Goal: Task Accomplishment & Management: Use online tool/utility

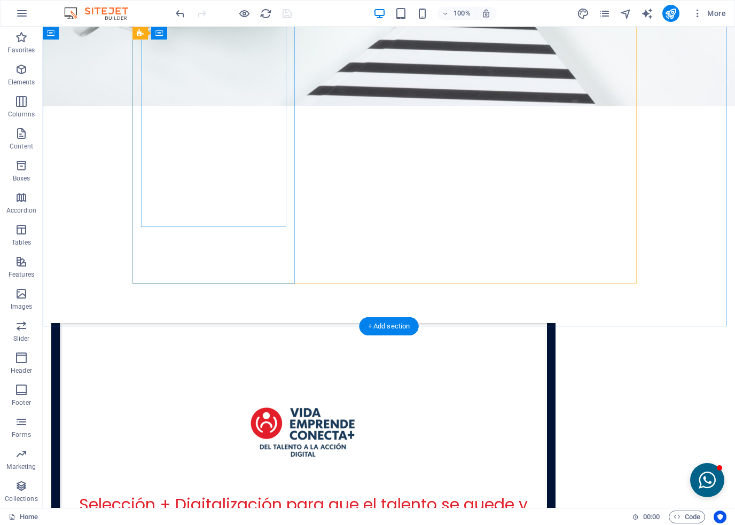
scroll to position [2509, 0]
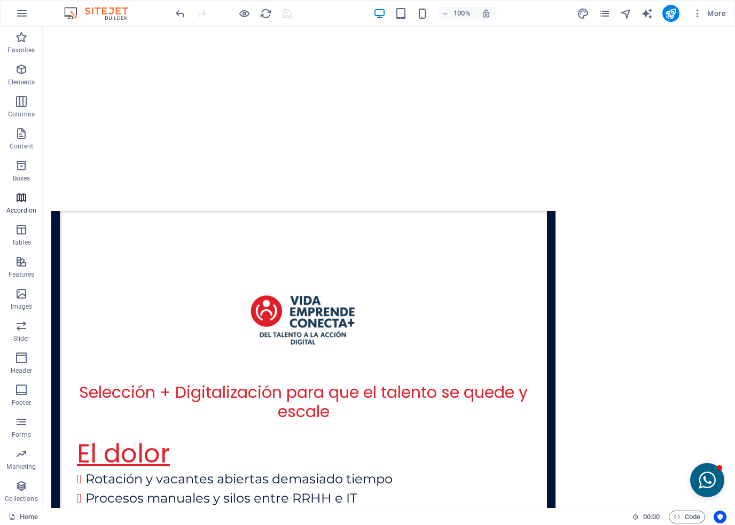
click at [17, 204] on span "Accordion" at bounding box center [21, 204] width 43 height 26
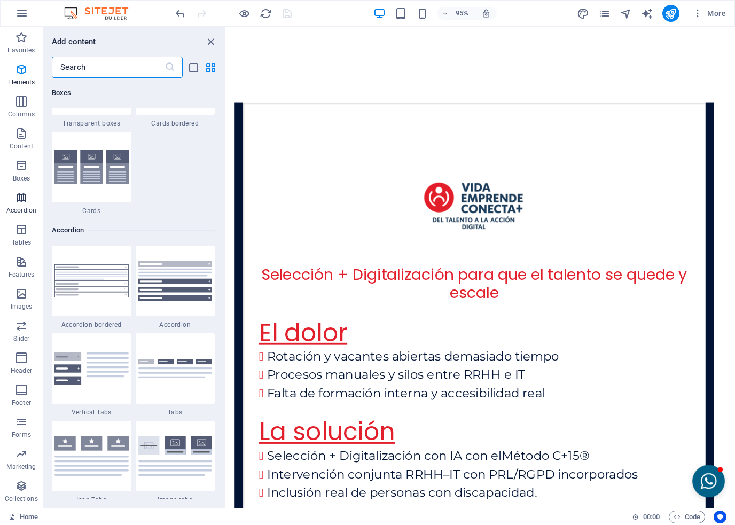
scroll to position [3408, 0]
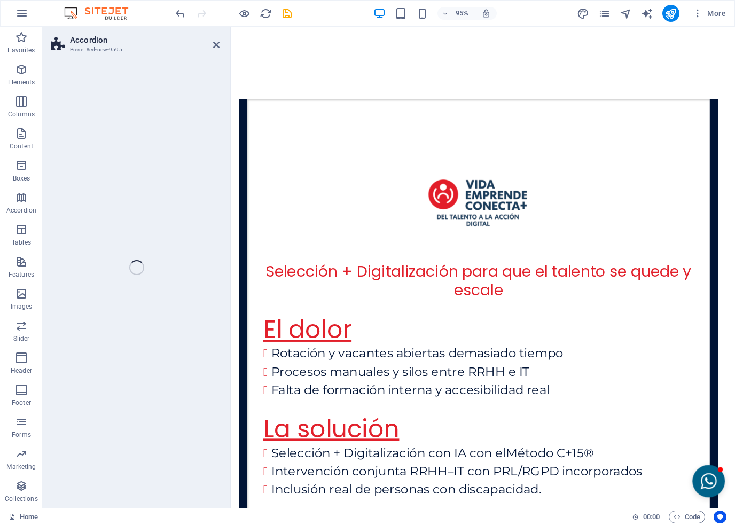
select select "rem"
select select "preset-accordion-v3-list-icon"
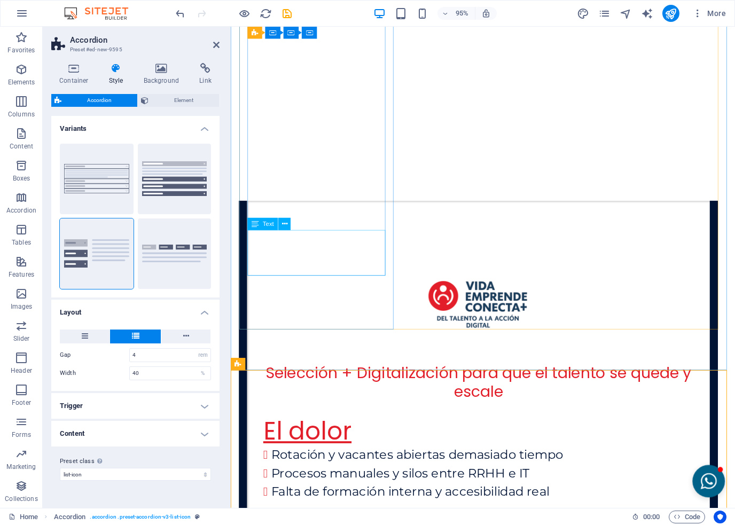
scroll to position [2573, 0]
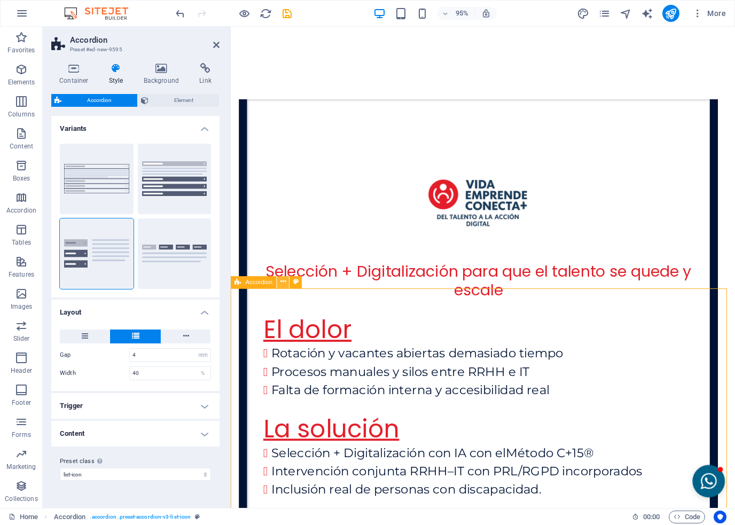
click at [280, 283] on icon at bounding box center [282, 282] width 5 height 11
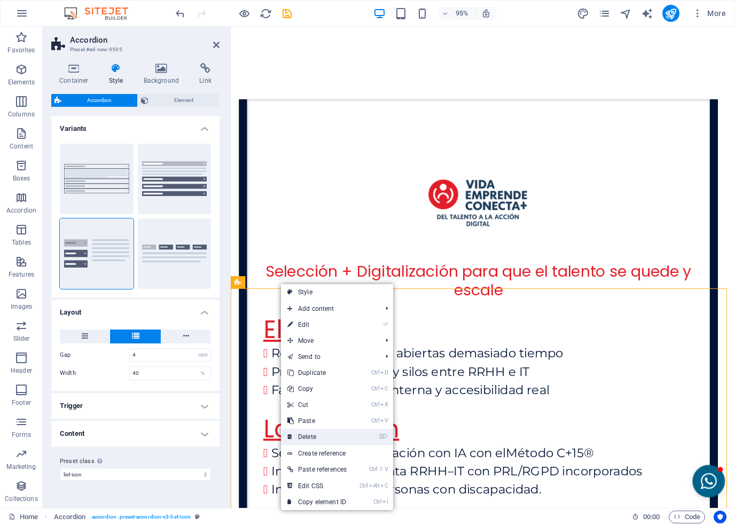
click at [310, 435] on link "⌦ Delete" at bounding box center [317, 437] width 72 height 16
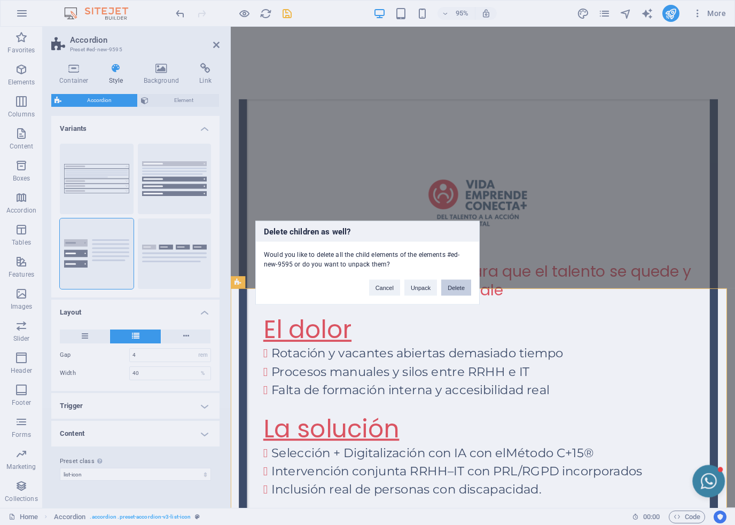
click at [453, 288] on button "Delete" at bounding box center [456, 287] width 30 height 16
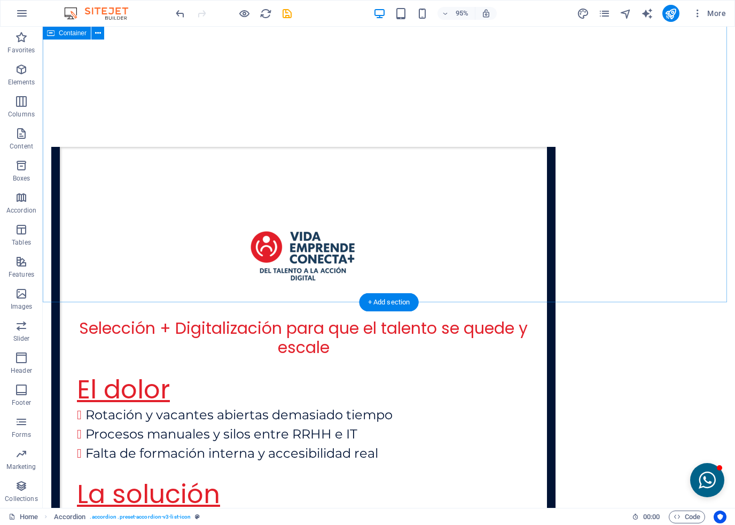
scroll to position [2509, 0]
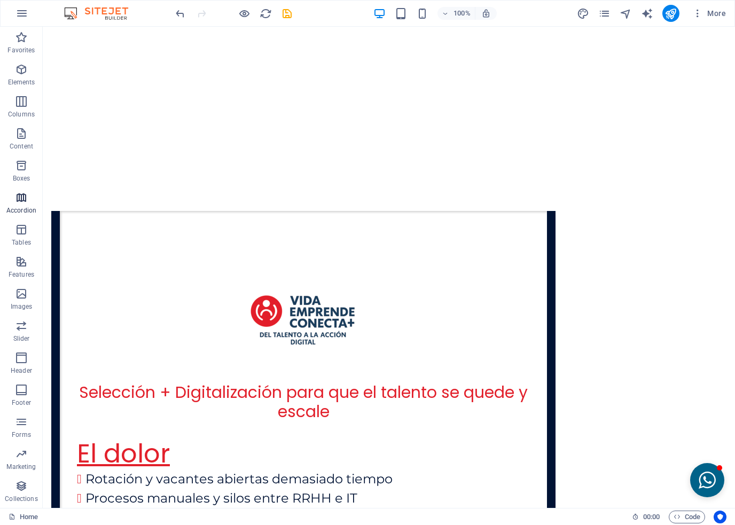
click at [23, 210] on p "Accordion" at bounding box center [21, 210] width 30 height 9
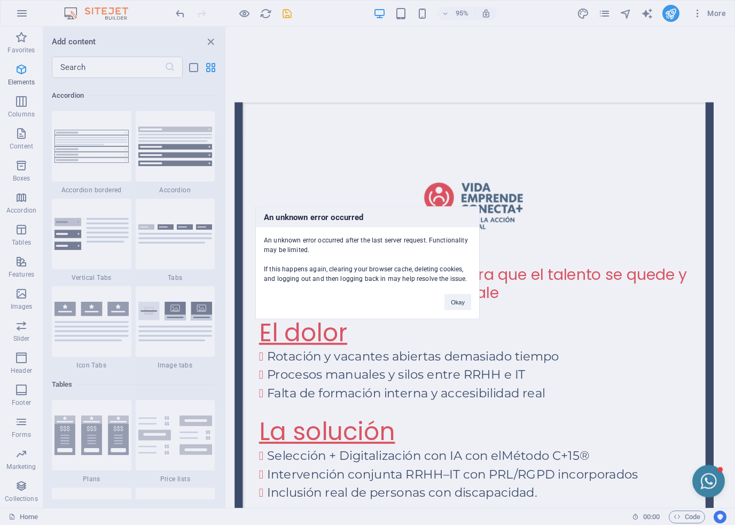
scroll to position [3408, 0]
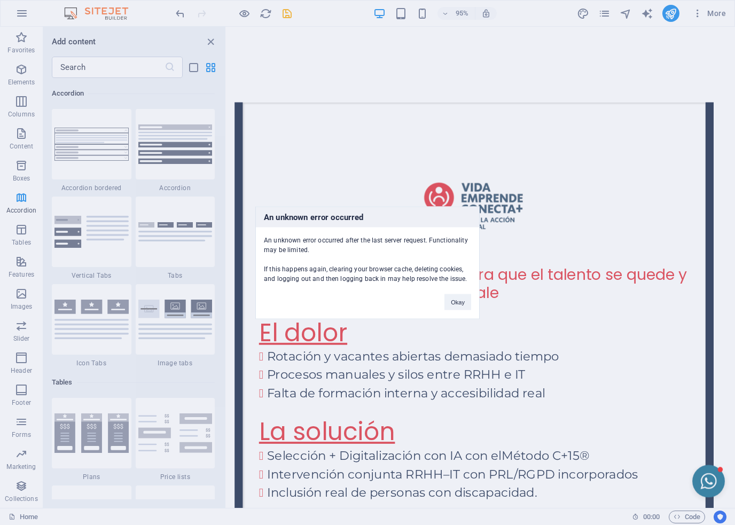
drag, startPoint x: 96, startPoint y: 311, endPoint x: 188, endPoint y: 314, distance: 92.4
click at [188, 314] on div "An unknown error occurred An unknown error occurred after the last server reque…" at bounding box center [367, 262] width 735 height 525
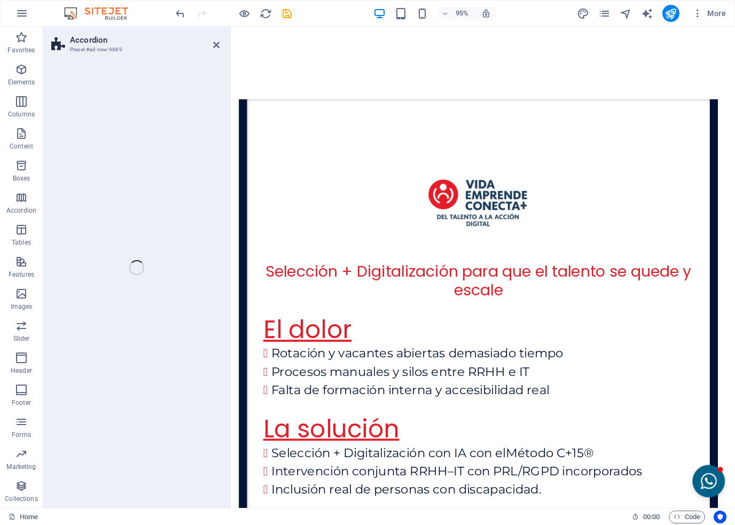
select select "rem"
select select "preset-accordion-v3-tabs"
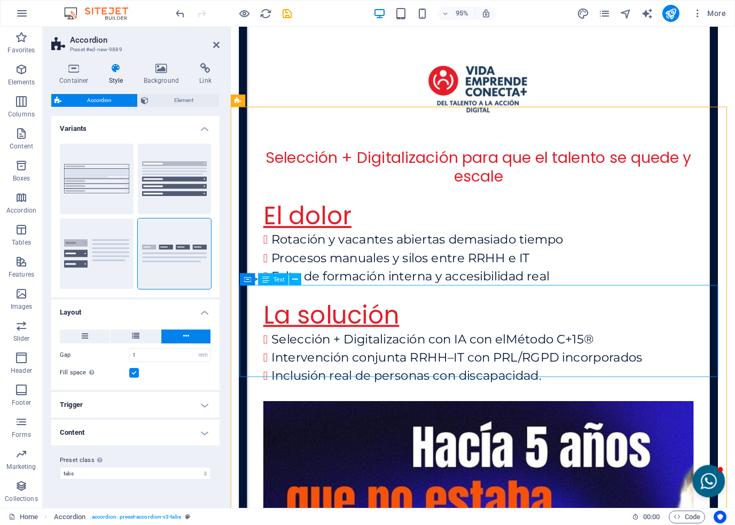
scroll to position [2680, 0]
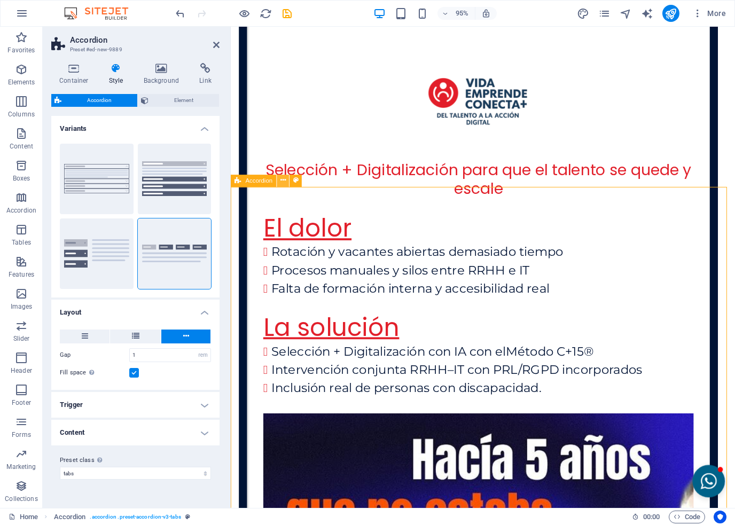
click at [283, 179] on icon at bounding box center [282, 181] width 5 height 11
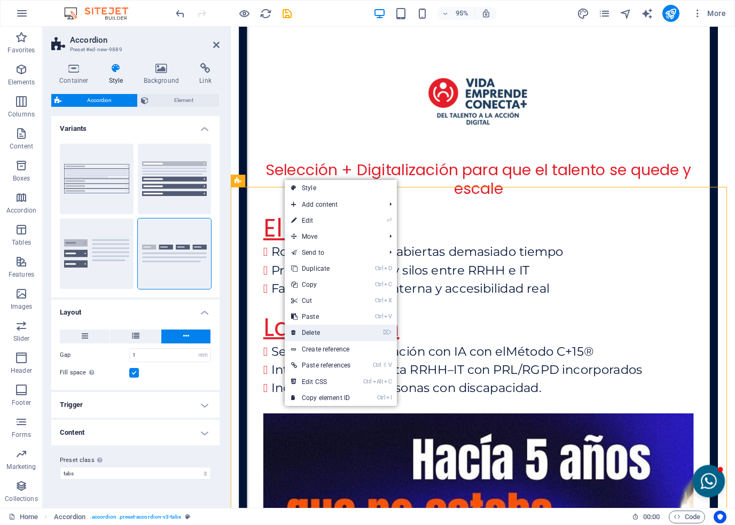
click at [290, 331] on link "⌦ Delete" at bounding box center [321, 333] width 72 height 16
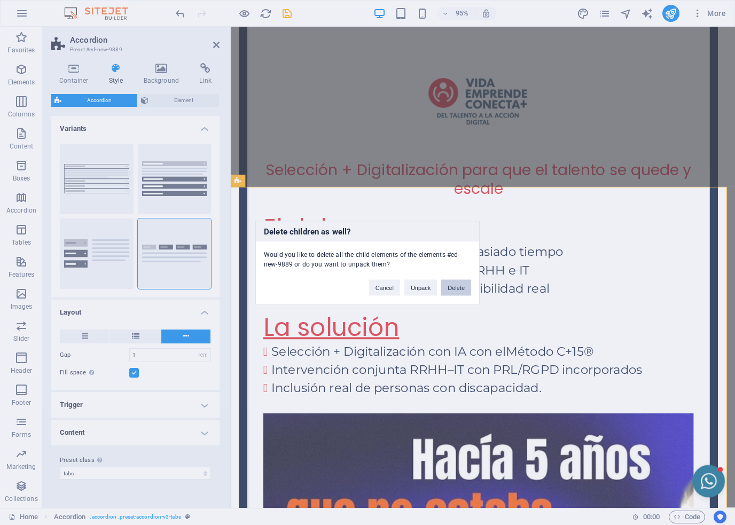
click at [451, 288] on button "Delete" at bounding box center [456, 287] width 30 height 16
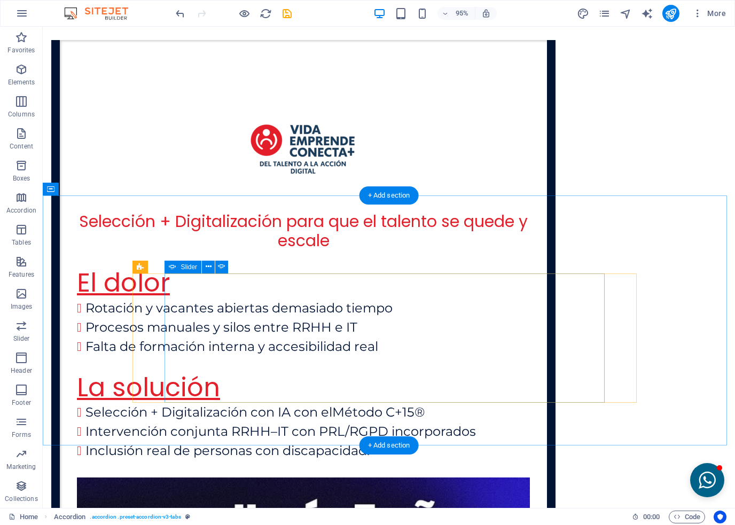
scroll to position [2616, 0]
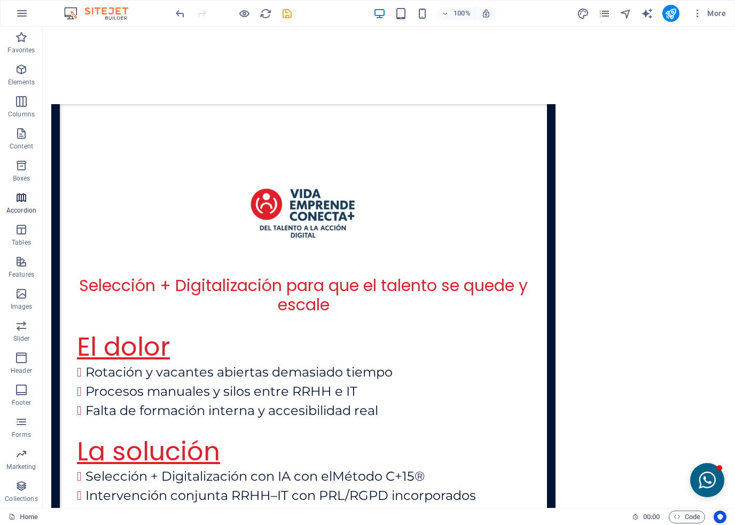
click at [22, 202] on icon "button" at bounding box center [21, 197] width 13 height 13
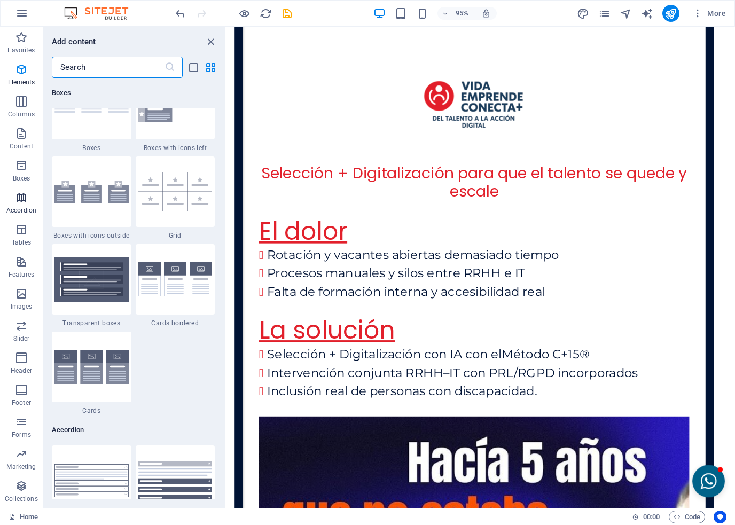
scroll to position [3408, 0]
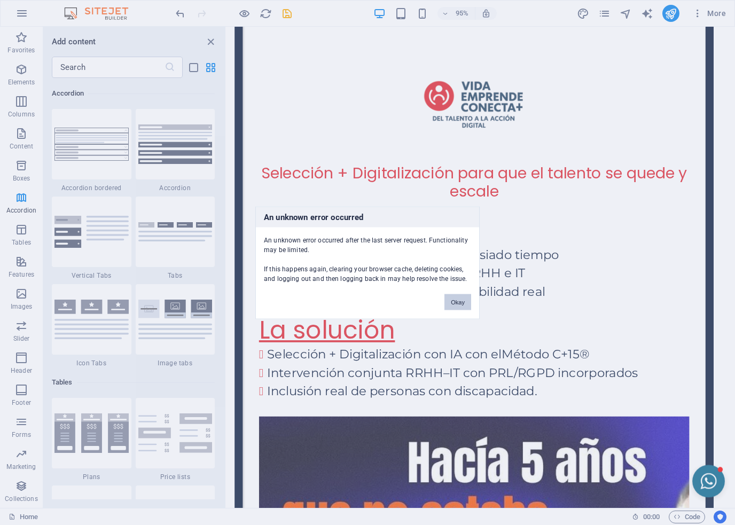
click at [459, 299] on button "Okay" at bounding box center [457, 302] width 27 height 16
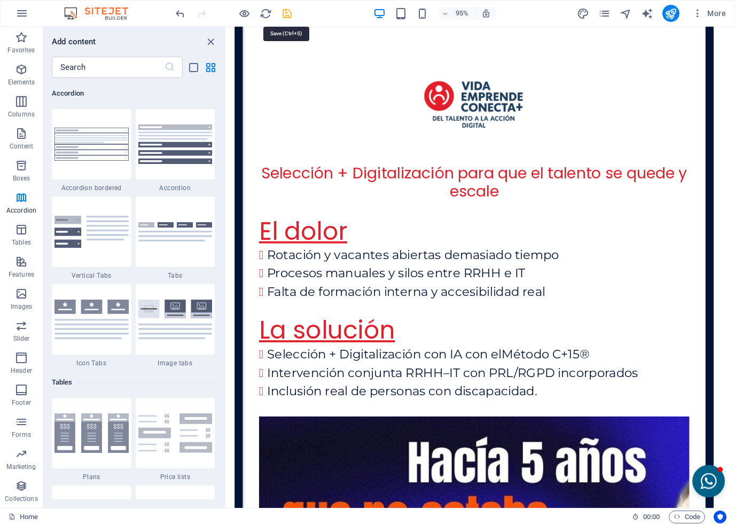
click at [286, 13] on icon "save" at bounding box center [287, 13] width 12 height 12
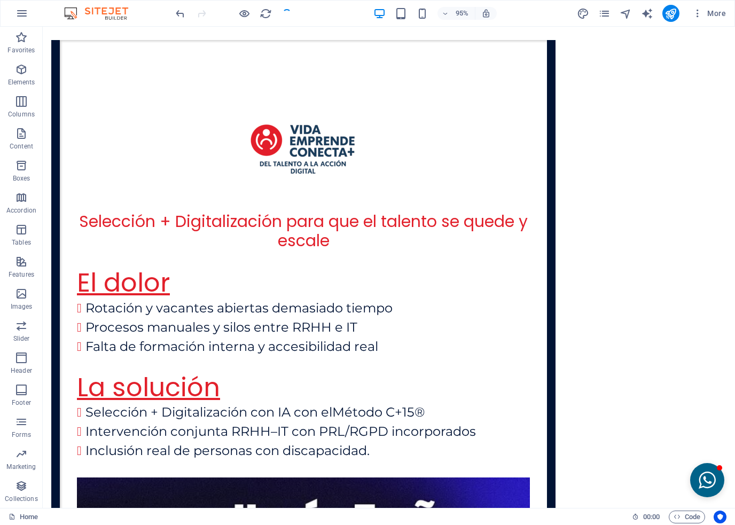
scroll to position [2616, 0]
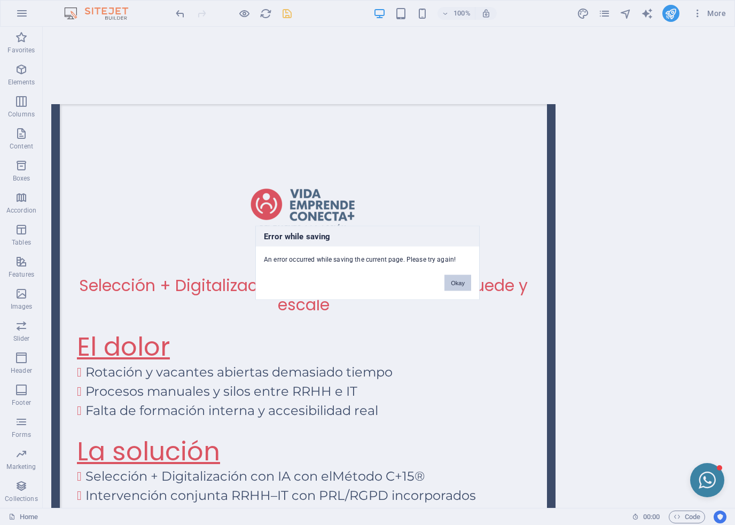
click at [463, 283] on button "Okay" at bounding box center [457, 282] width 27 height 16
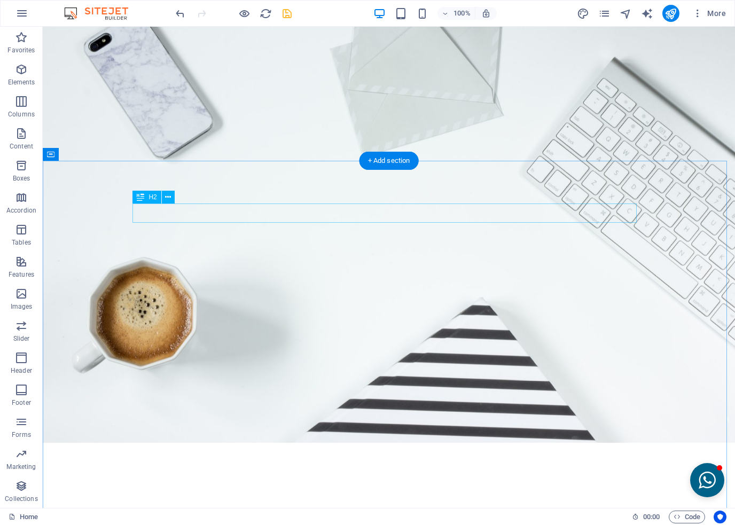
scroll to position [2029, 0]
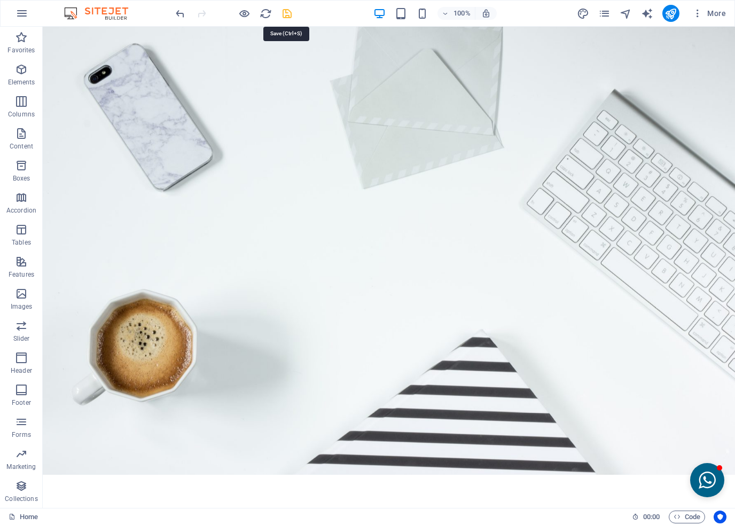
click at [285, 9] on icon "save" at bounding box center [287, 13] width 12 height 12
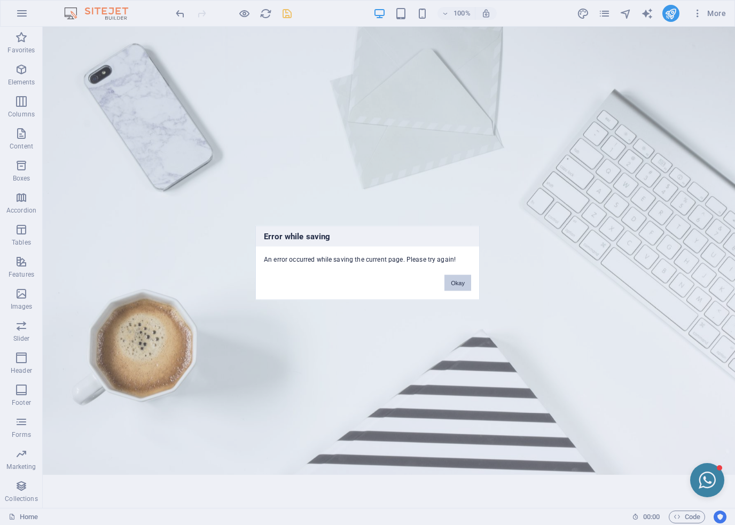
click at [464, 284] on button "Okay" at bounding box center [457, 282] width 27 height 16
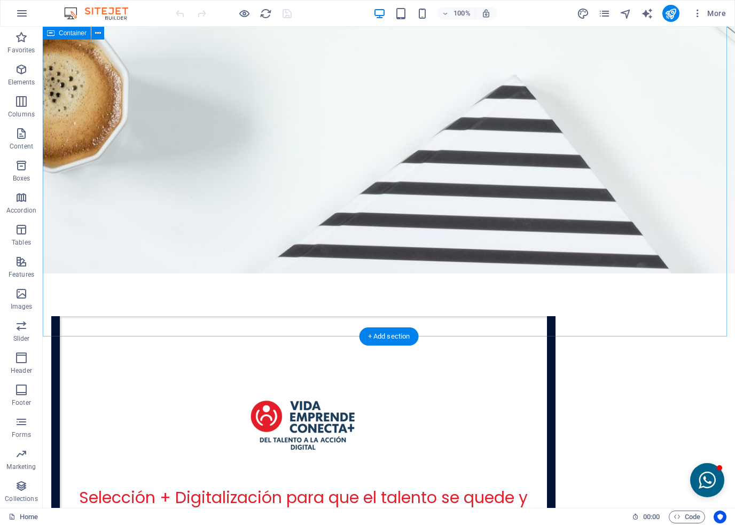
scroll to position [2562, 0]
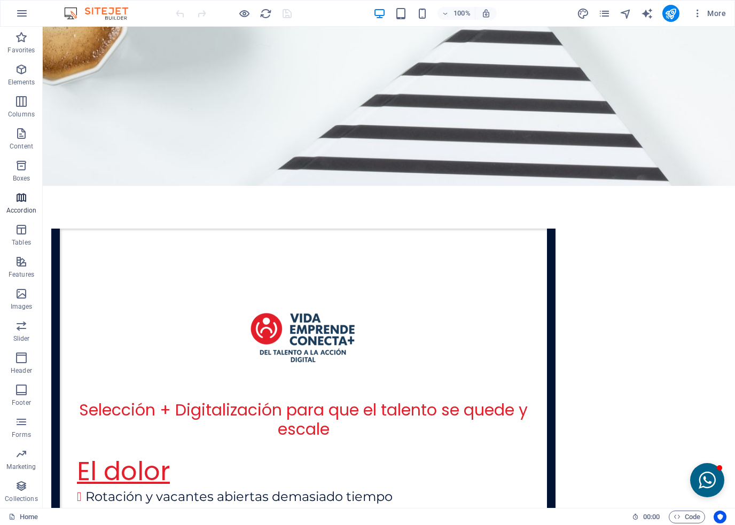
click at [16, 199] on icon "button" at bounding box center [21, 197] width 13 height 13
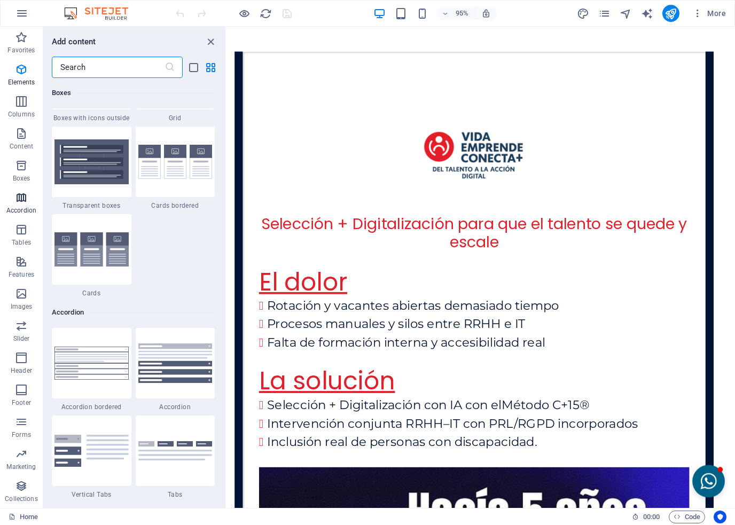
scroll to position [3408, 0]
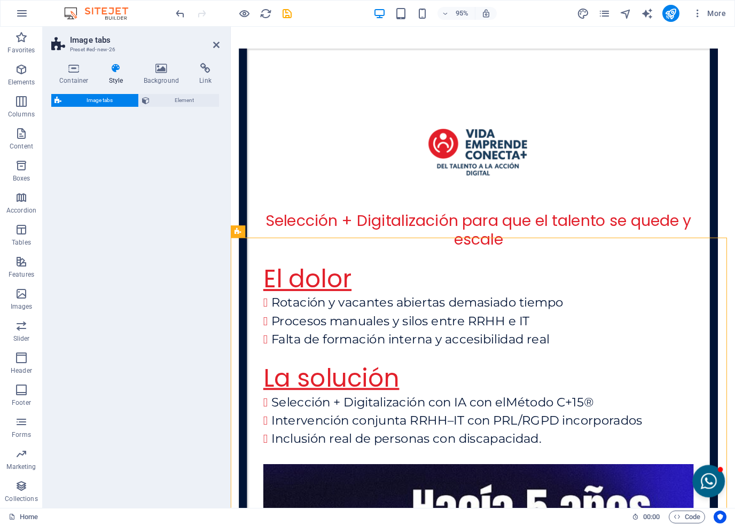
select select "rem"
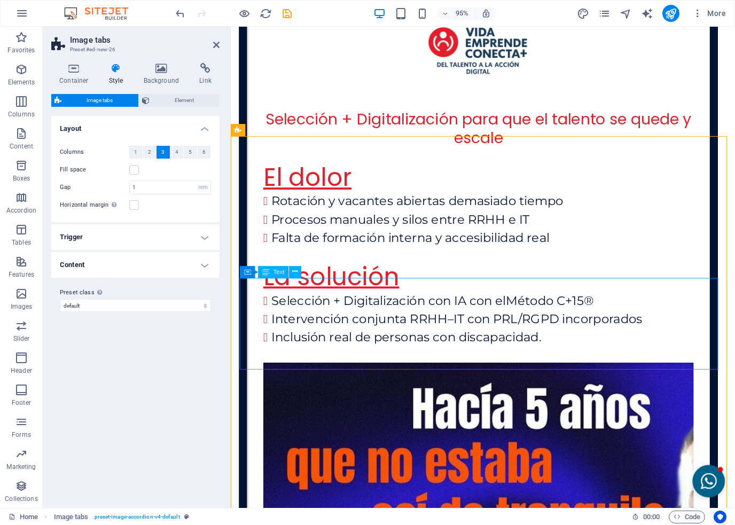
scroll to position [2626, 0]
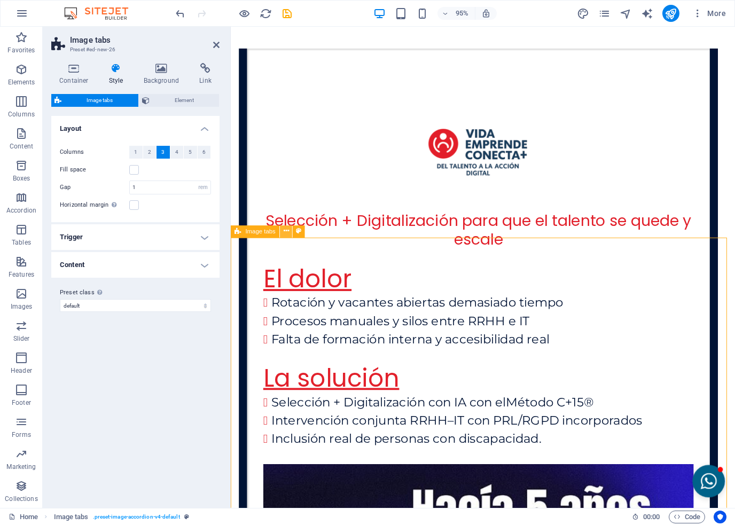
click at [287, 232] on icon at bounding box center [285, 231] width 5 height 11
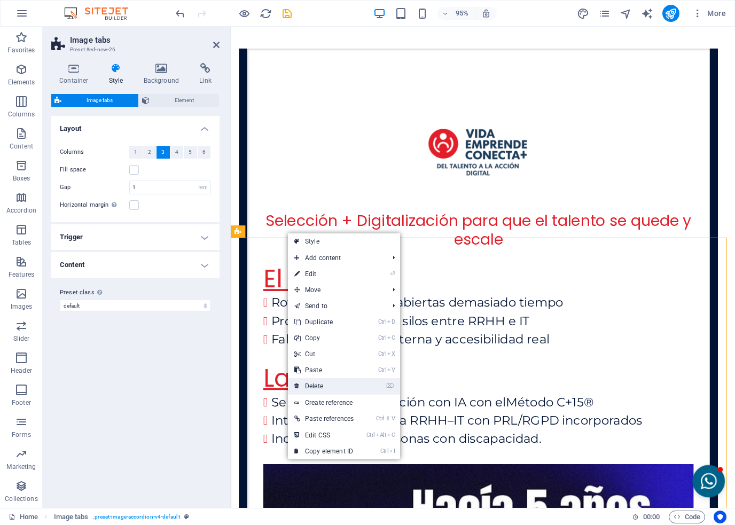
click at [322, 382] on link "⌦ Delete" at bounding box center [324, 386] width 72 height 16
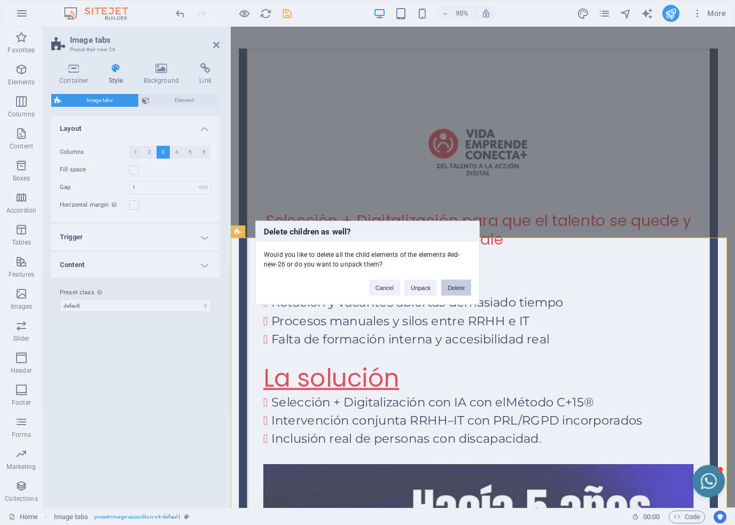
click at [447, 289] on button "Delete" at bounding box center [456, 287] width 30 height 16
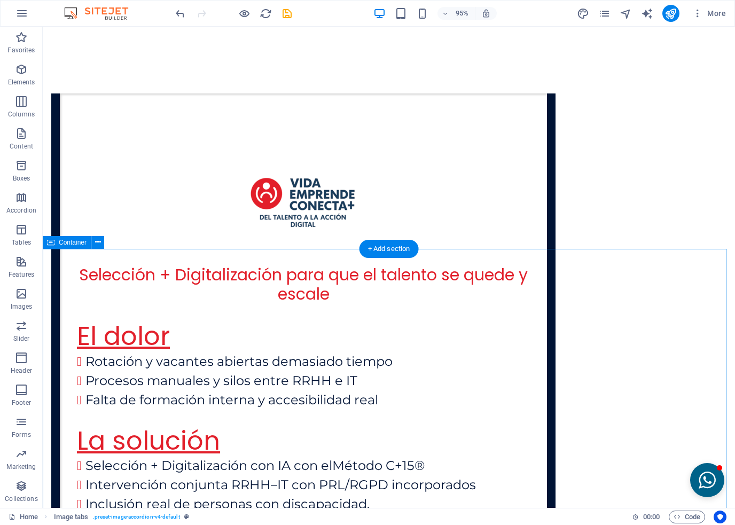
scroll to position [2562, 0]
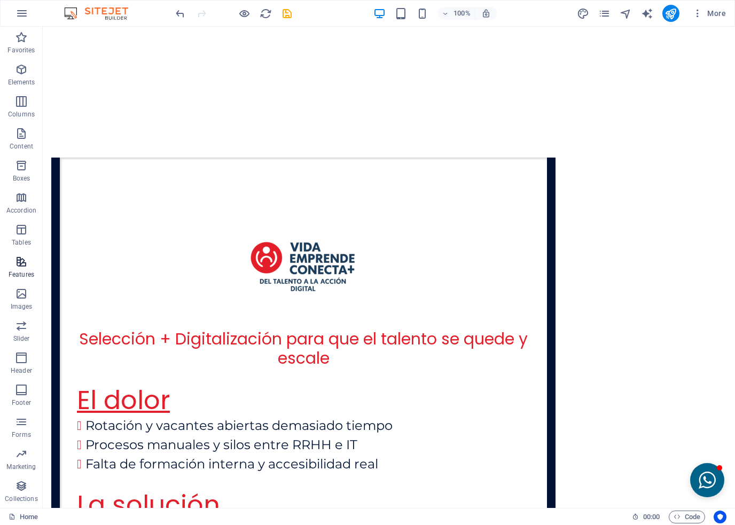
click at [14, 267] on span "Features" at bounding box center [21, 268] width 43 height 26
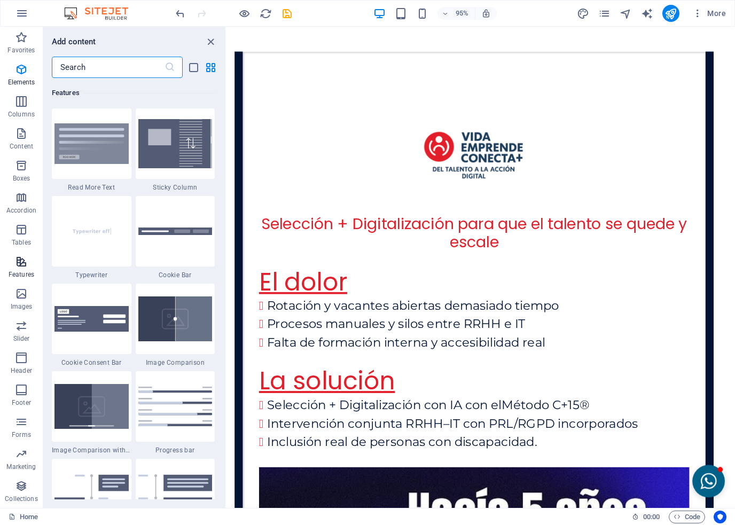
scroll to position [4161, 0]
click at [20, 239] on p "Tables" at bounding box center [21, 242] width 19 height 9
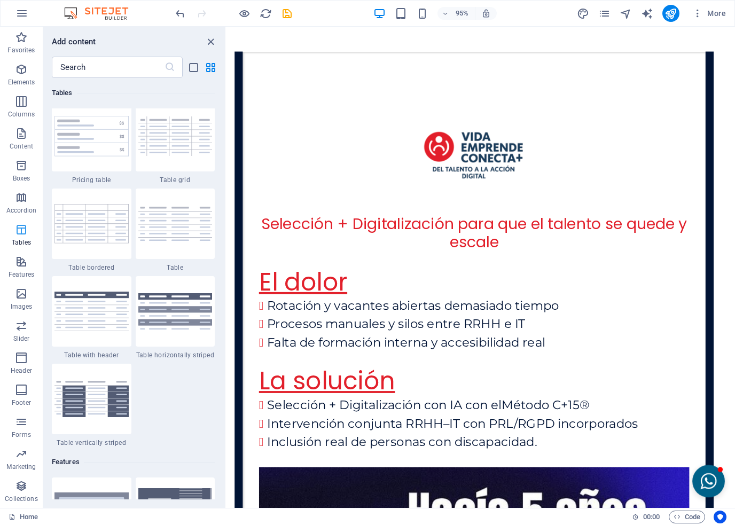
scroll to position [3697, 0]
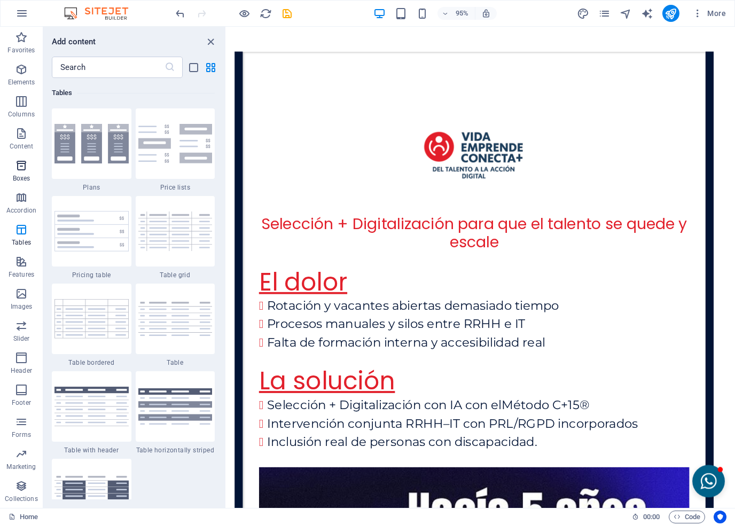
click at [17, 175] on p "Boxes" at bounding box center [22, 178] width 18 height 9
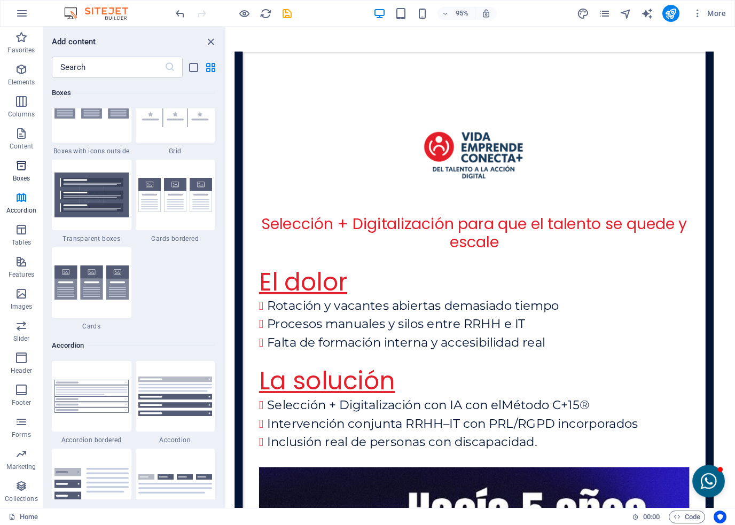
scroll to position [2945, 0]
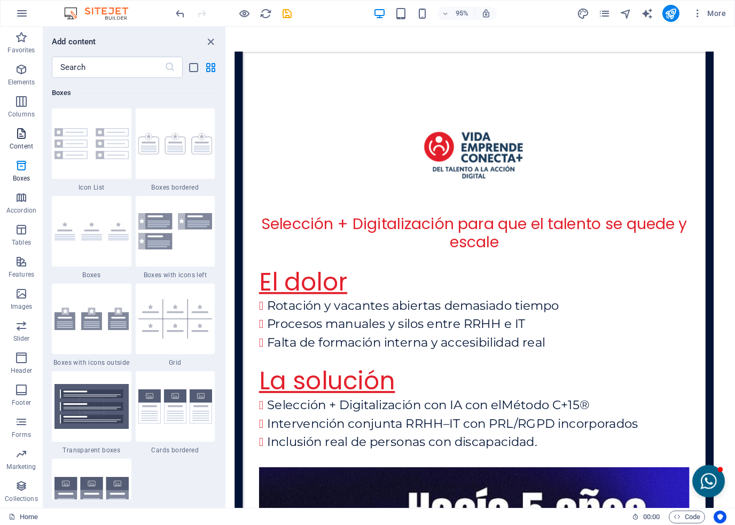
click at [23, 142] on p "Content" at bounding box center [21, 146] width 23 height 9
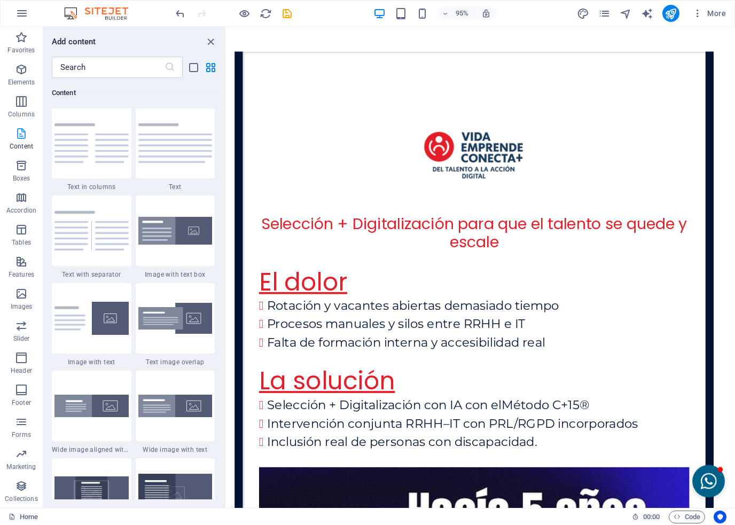
scroll to position [1868, 0]
click at [15, 202] on icon "button" at bounding box center [21, 197] width 13 height 13
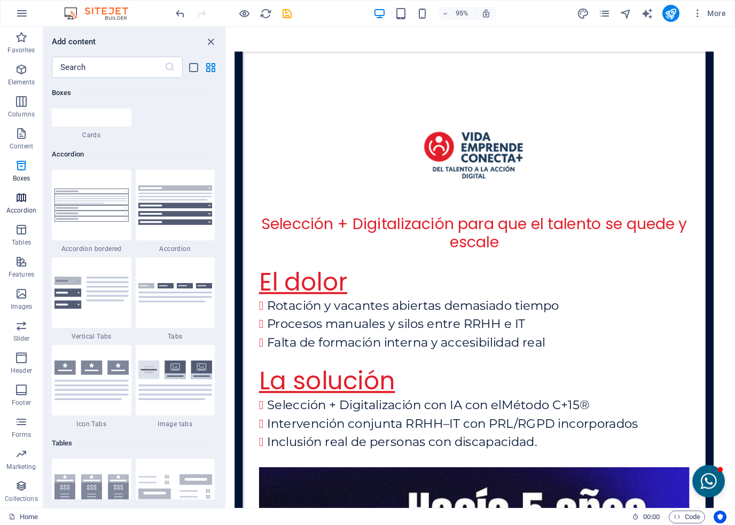
scroll to position [3408, 0]
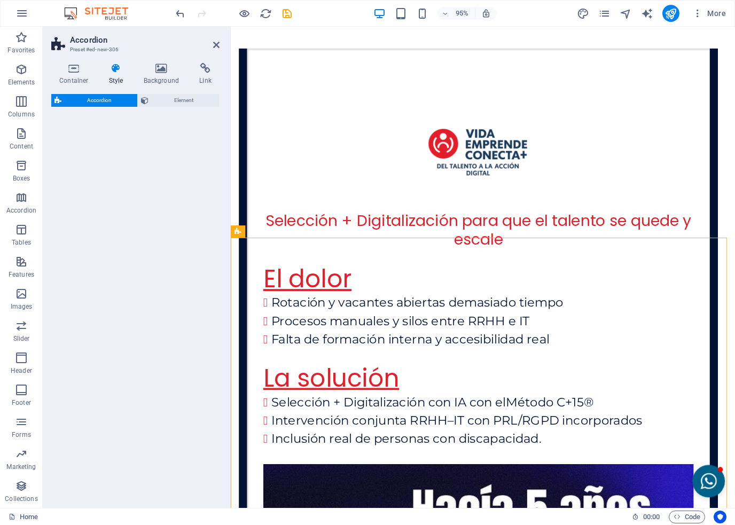
select select "rem"
select select "preset-accordion-v3-list-icon"
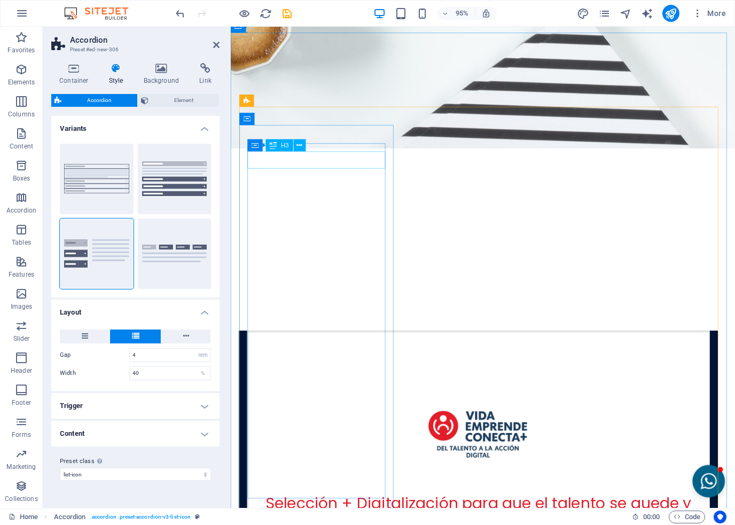
scroll to position [2189, 0]
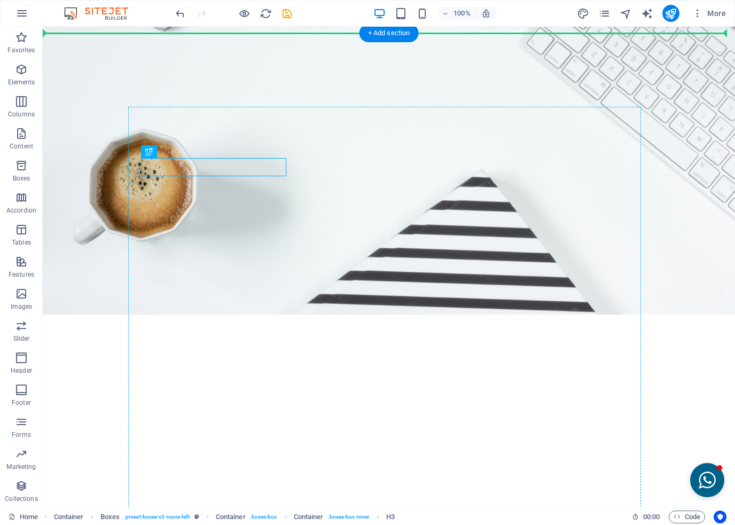
drag, startPoint x: 179, startPoint y: 169, endPoint x: 303, endPoint y: 157, distance: 124.9
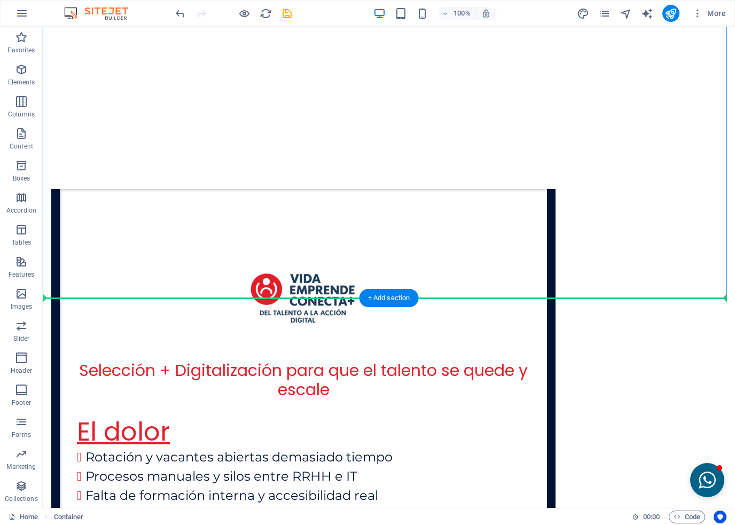
scroll to position [2532, 0]
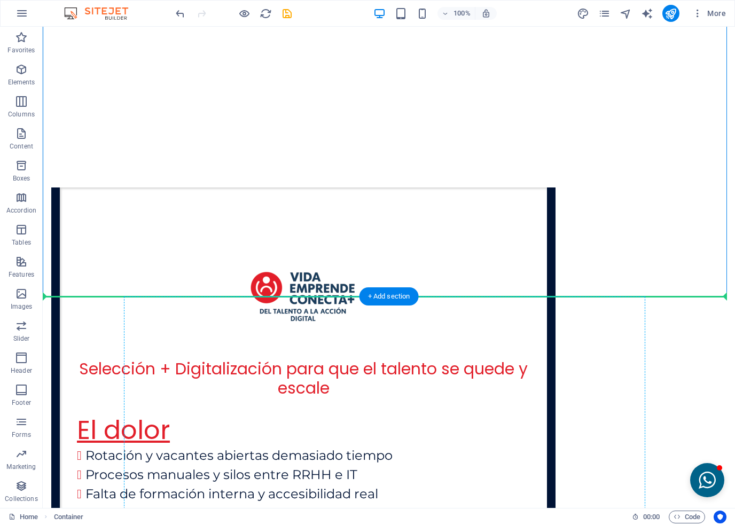
drag, startPoint x: 100, startPoint y: 233, endPoint x: 178, endPoint y: 358, distance: 147.2
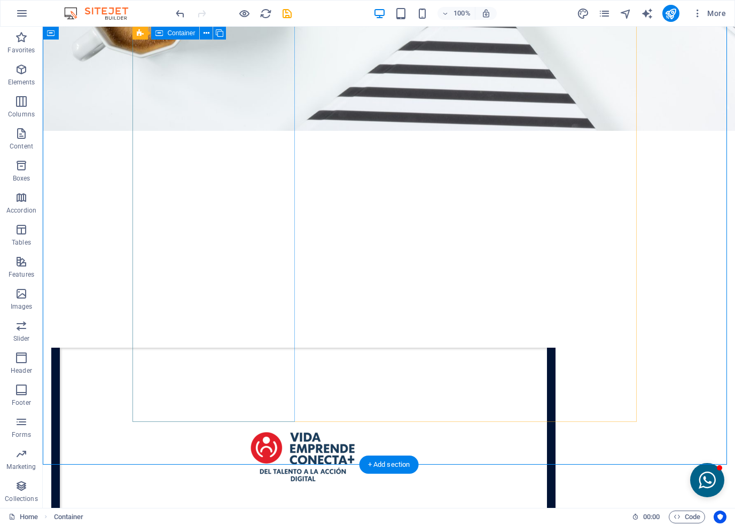
scroll to position [2105, 0]
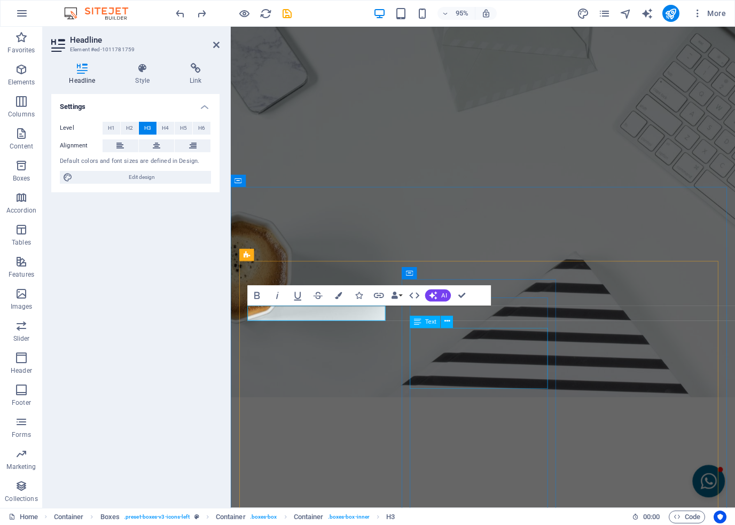
scroll to position [2067, 0]
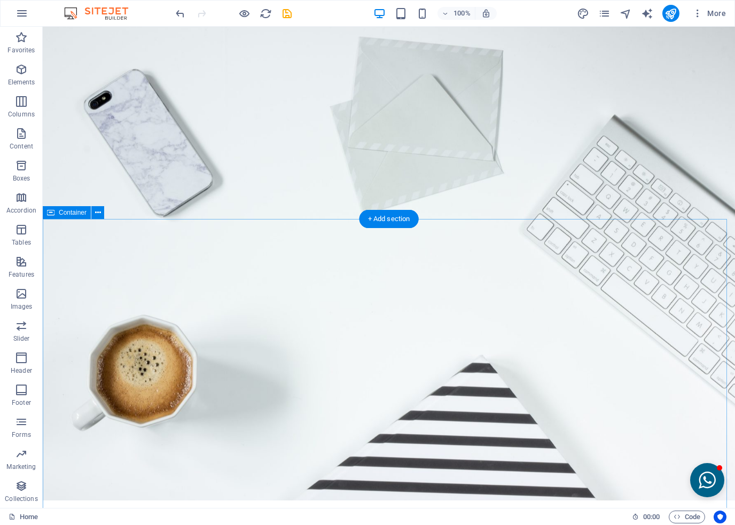
scroll to position [1843, 0]
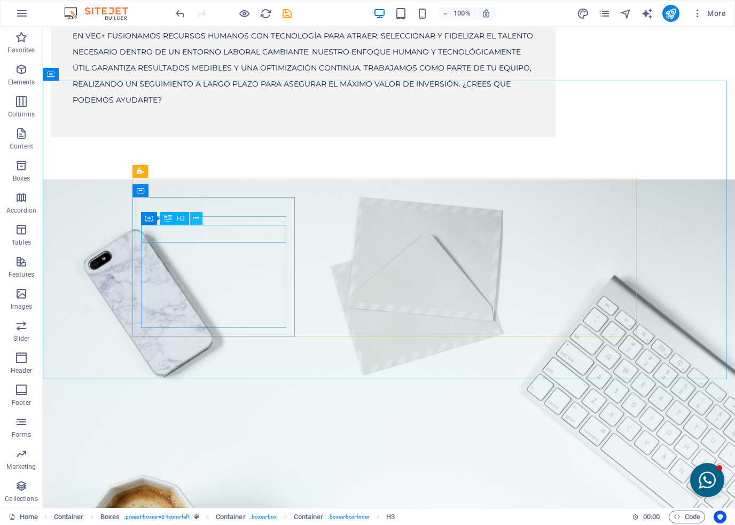
click at [196, 218] on icon at bounding box center [196, 217] width 6 height 11
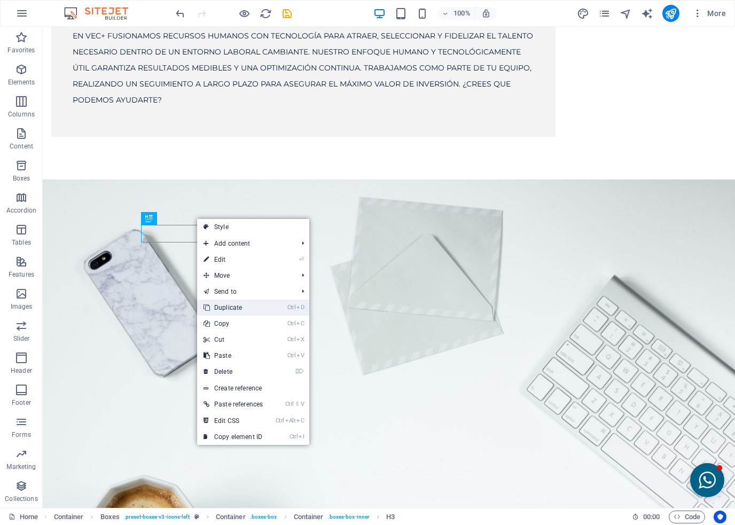
click at [231, 307] on link "Ctrl D Duplicate" at bounding box center [233, 307] width 72 height 16
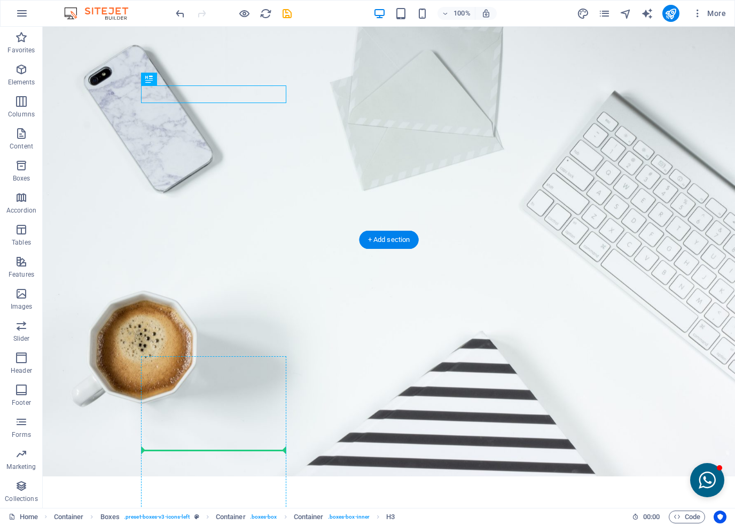
scroll to position [2063, 0]
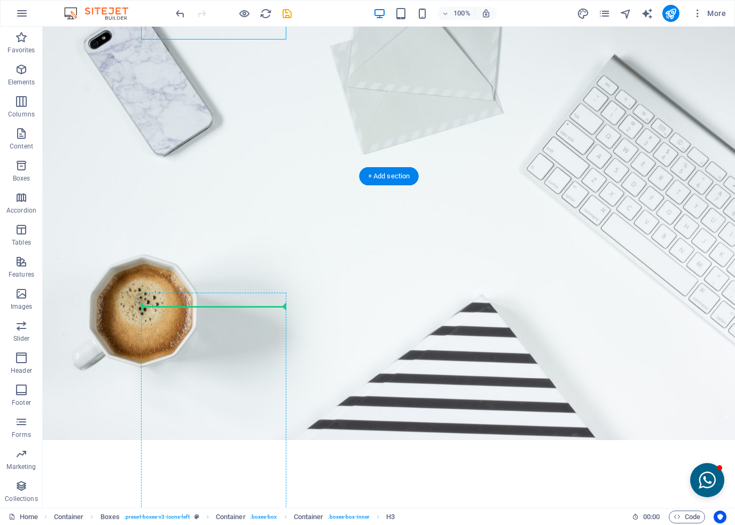
drag, startPoint x: 196, startPoint y: 265, endPoint x: 188, endPoint y: 337, distance: 71.9
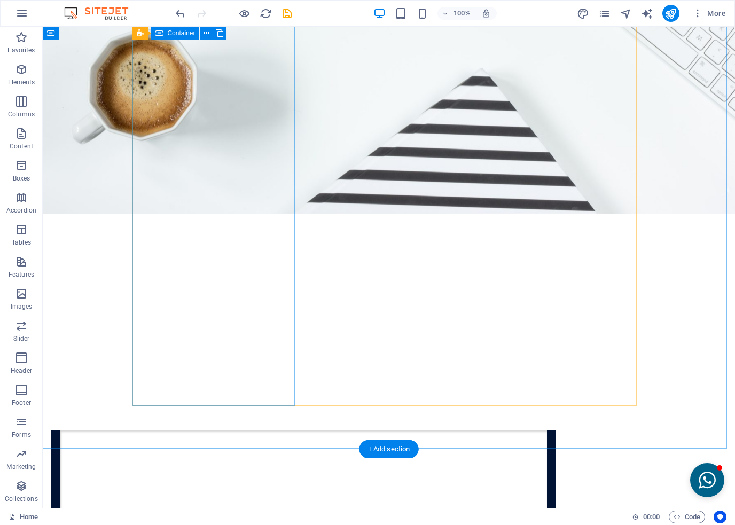
scroll to position [2259, 0]
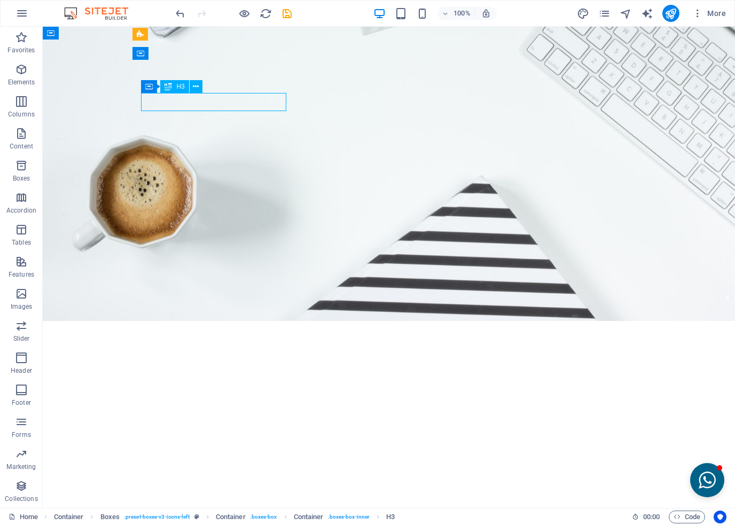
scroll to position [2323, 0]
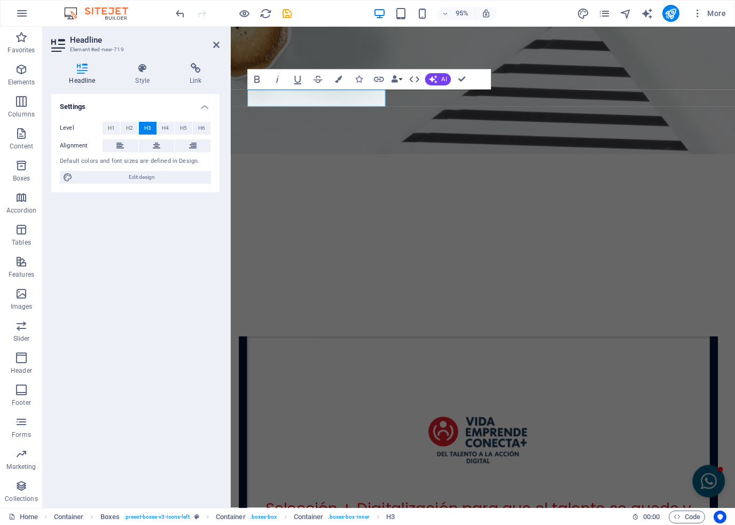
click at [169, 341] on div "Settings Level H1 H2 H3 H4 H5 H6 Alignment Default colors and font sizes are de…" at bounding box center [135, 296] width 168 height 405
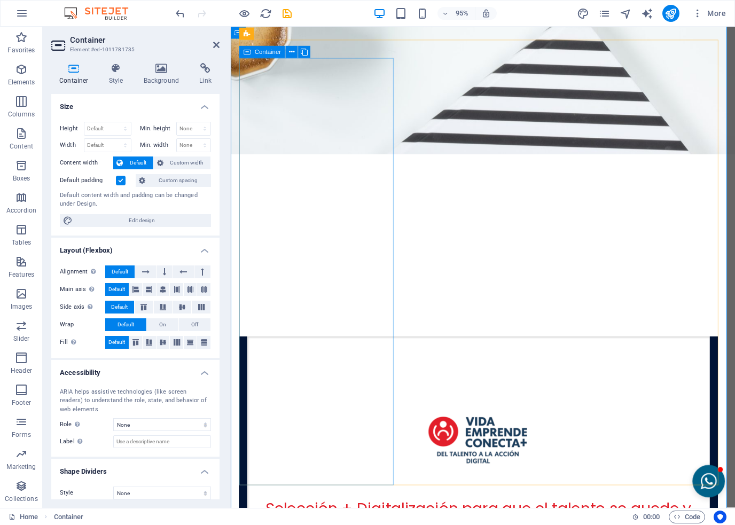
scroll to position [2483, 0]
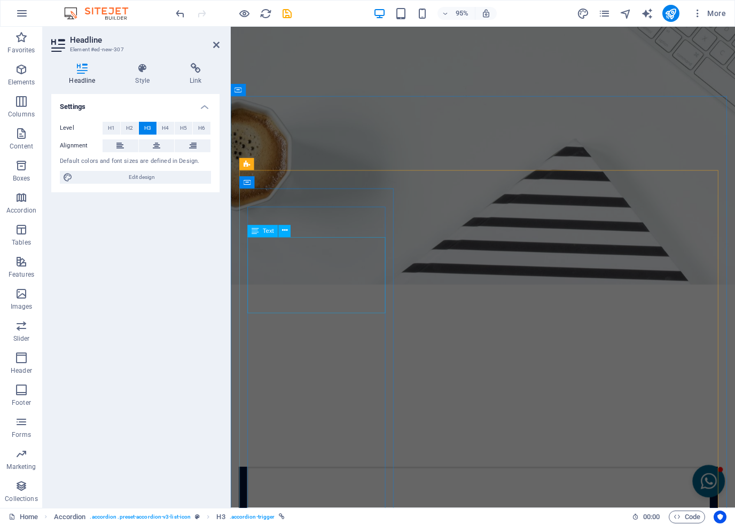
scroll to position [2163, 0]
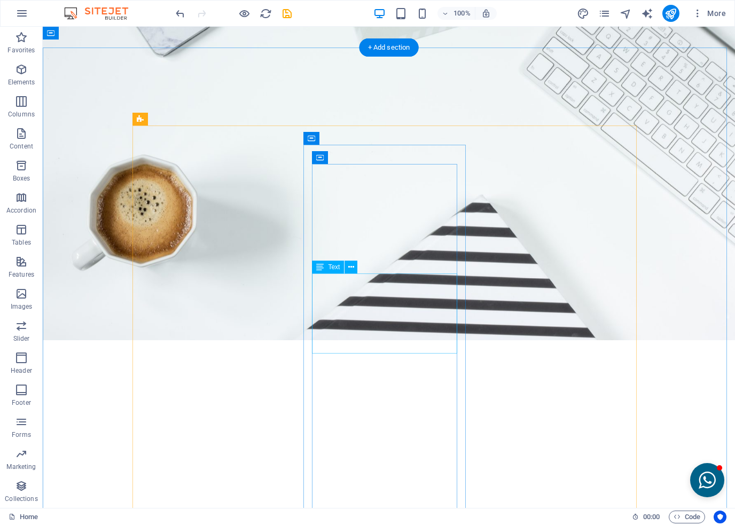
scroll to position [2142, 0]
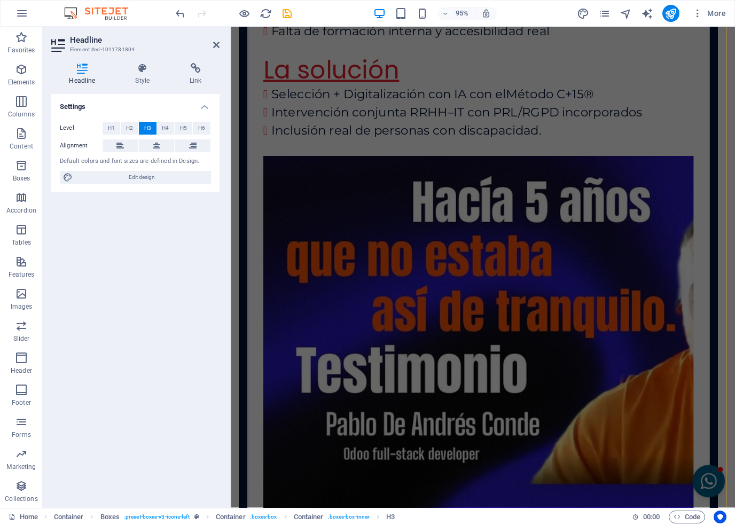
scroll to position [2953, 0]
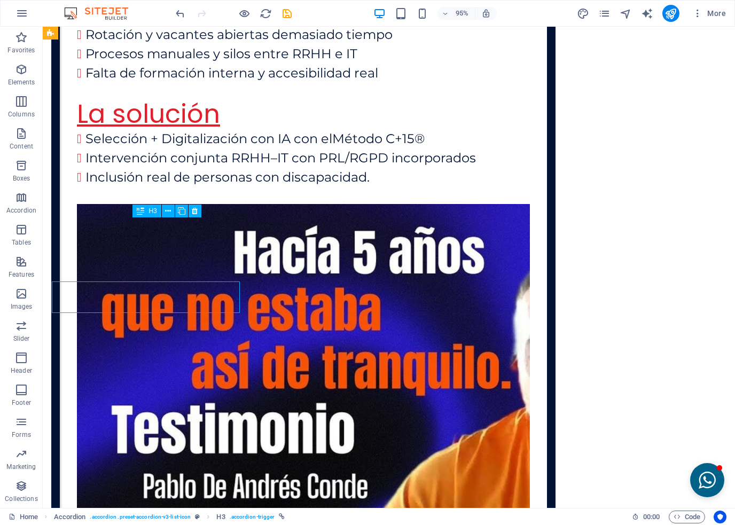
scroll to position [2889, 0]
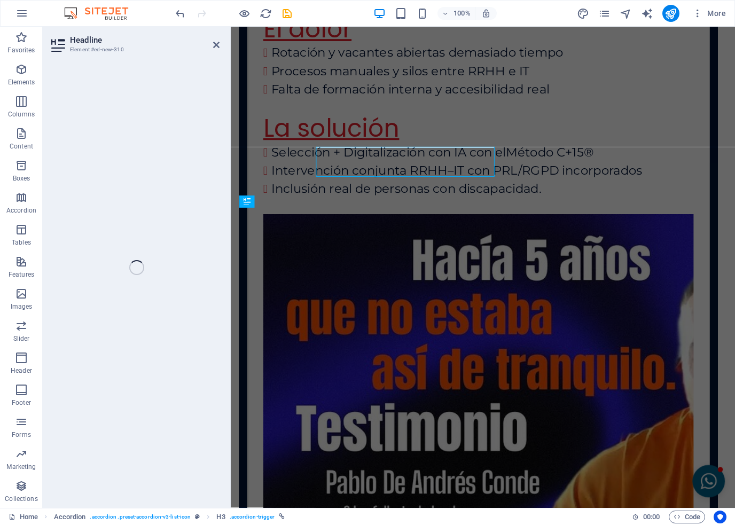
scroll to position [2953, 0]
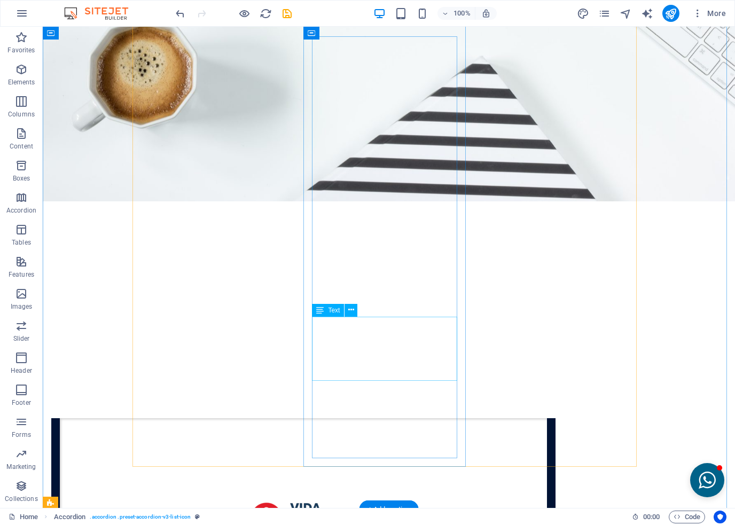
scroll to position [2142, 0]
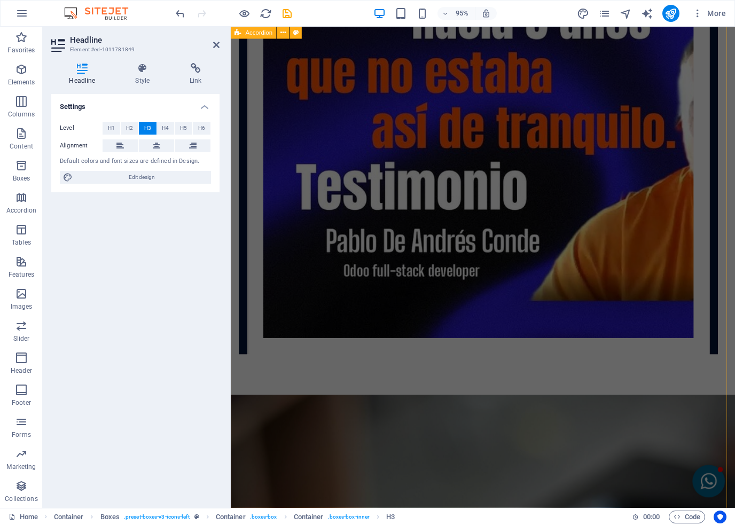
scroll to position [3167, 0]
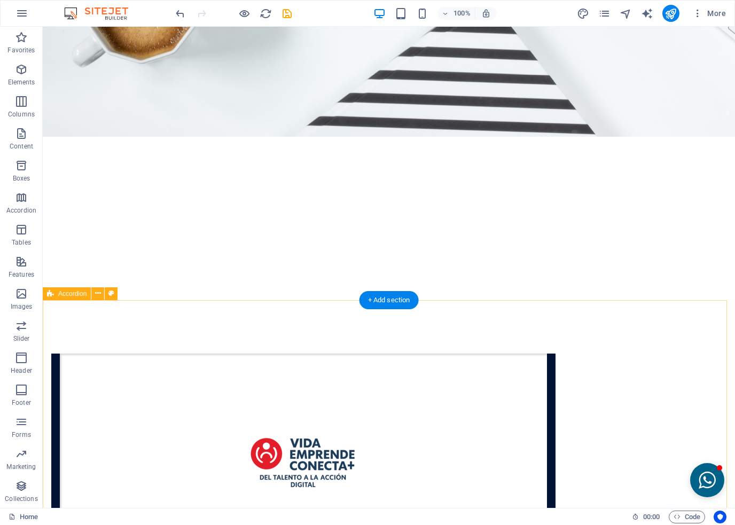
scroll to position [2355, 0]
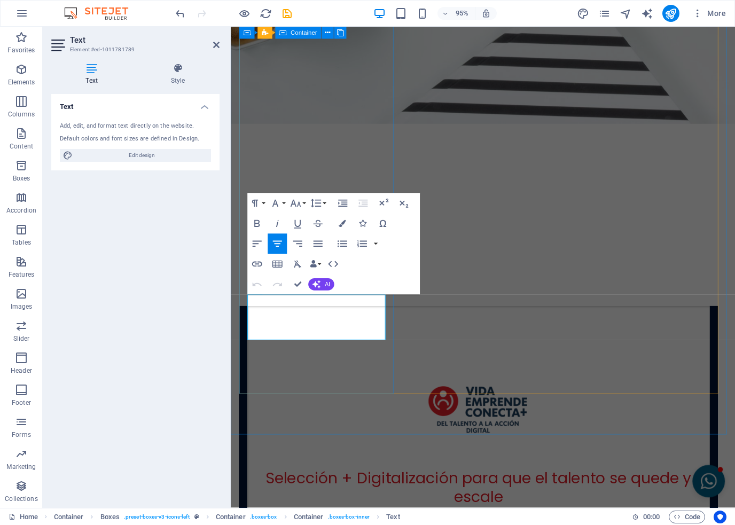
scroll to position [2419, 0]
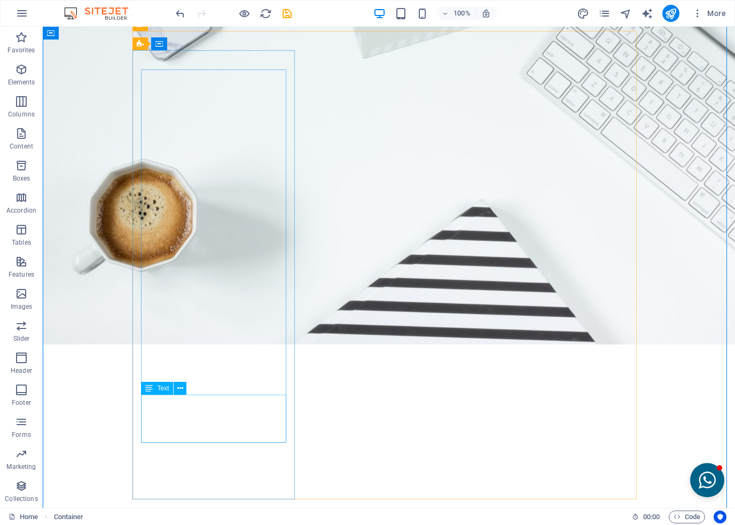
scroll to position [2088, 0]
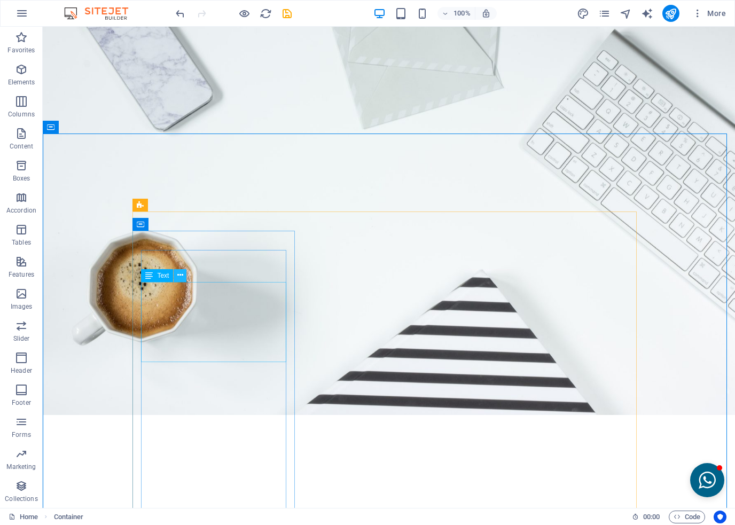
click at [178, 281] on icon at bounding box center [180, 275] width 6 height 11
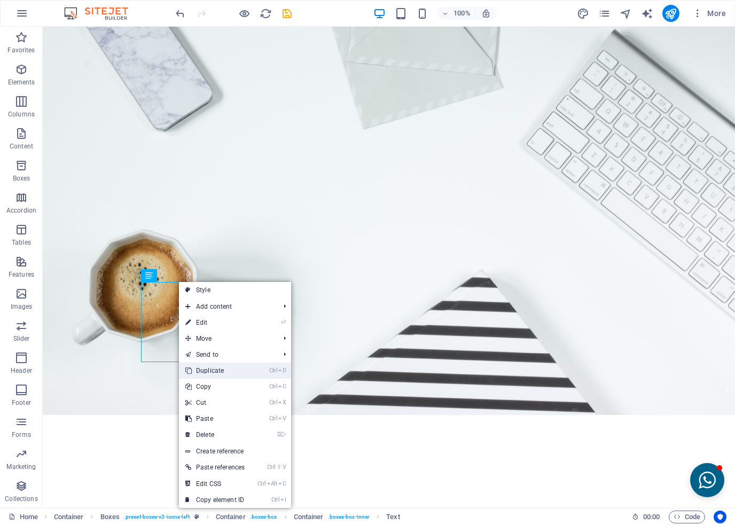
click at [210, 373] on link "Ctrl D Duplicate" at bounding box center [215, 370] width 72 height 16
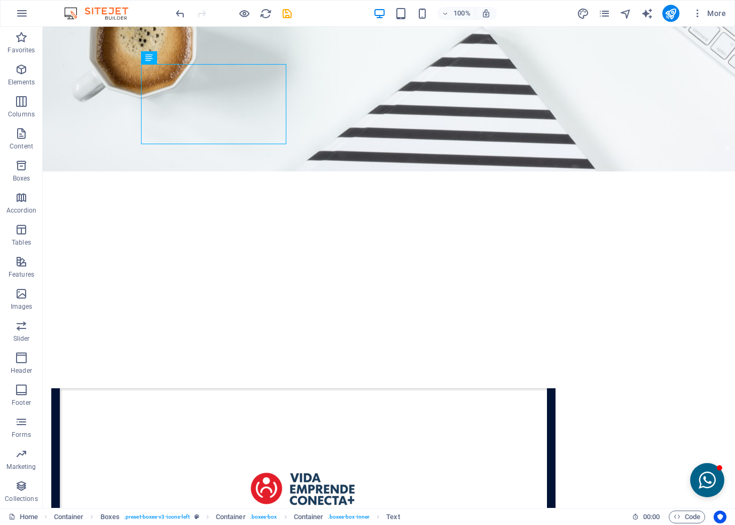
scroll to position [2386, 0]
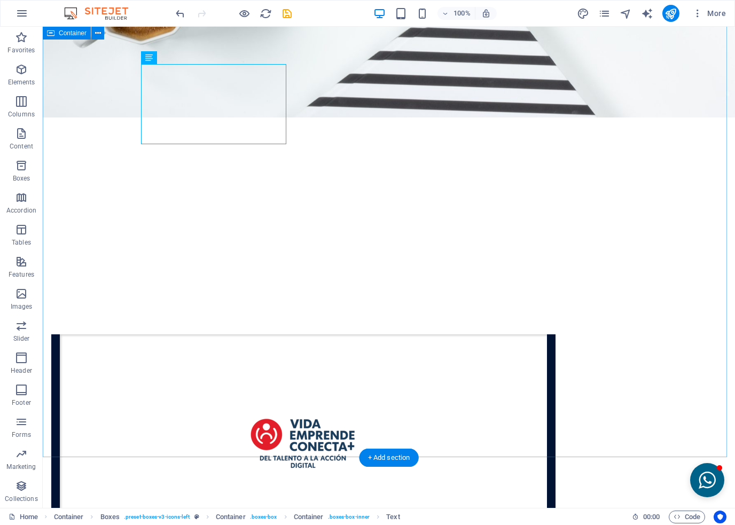
drag, startPoint x: 199, startPoint y: 381, endPoint x: 444, endPoint y: 414, distance: 247.8
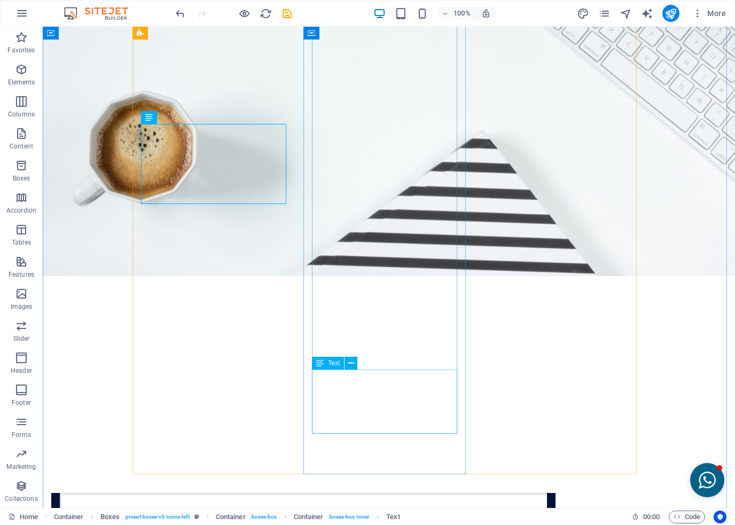
scroll to position [2225, 0]
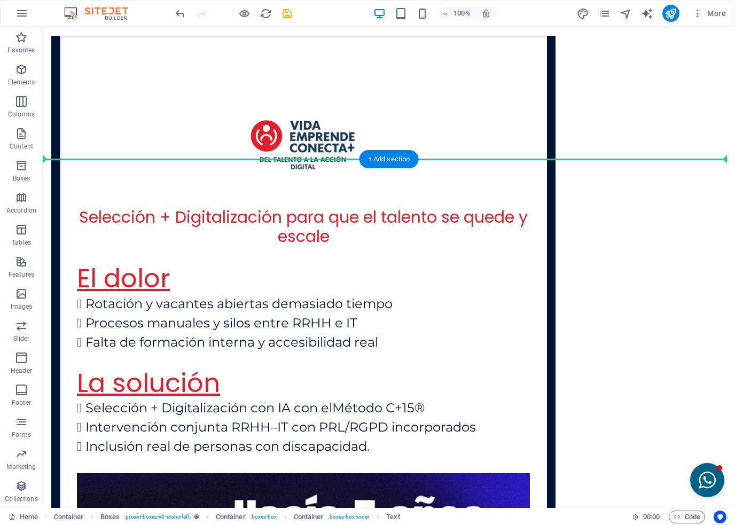
scroll to position [2684, 0]
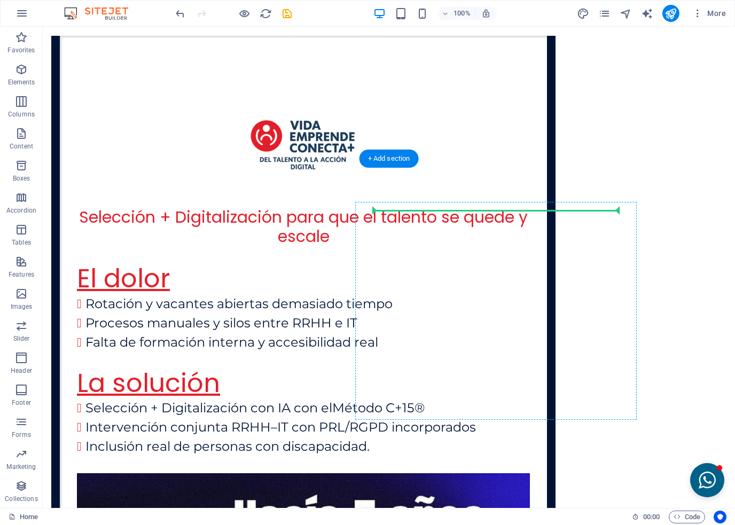
drag, startPoint x: 193, startPoint y: 246, endPoint x: 397, endPoint y: 266, distance: 205.5
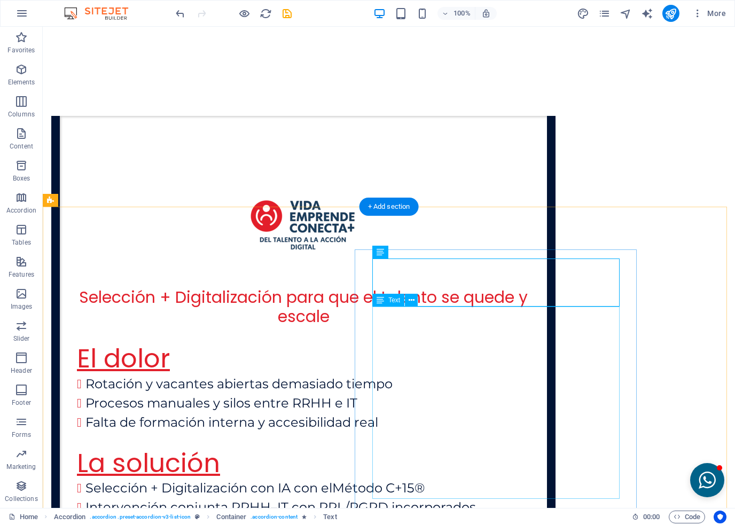
click at [407, 301] on button at bounding box center [411, 300] width 13 height 13
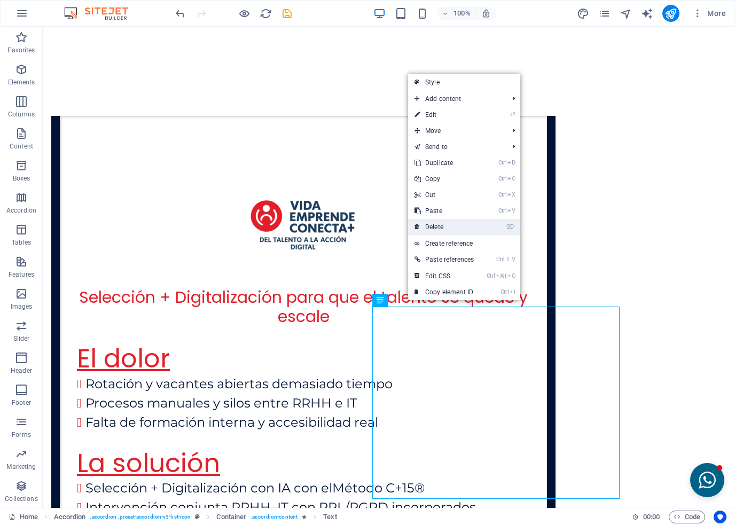
click at [436, 231] on link "⌦ Delete" at bounding box center [444, 227] width 72 height 16
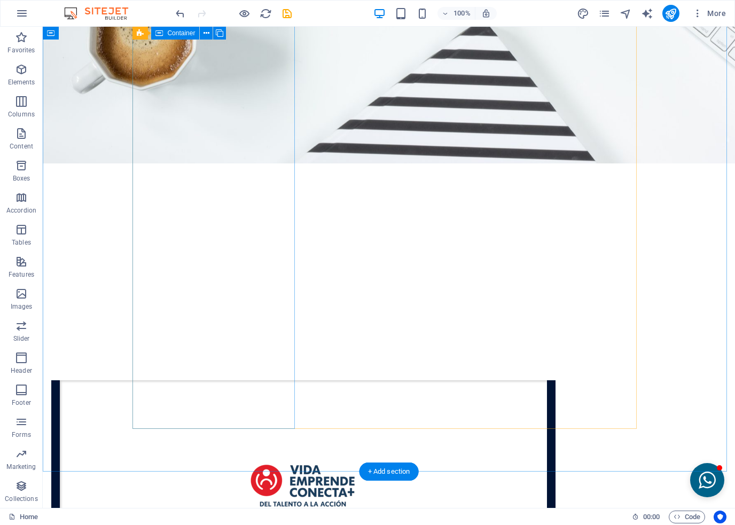
scroll to position [2230, 0]
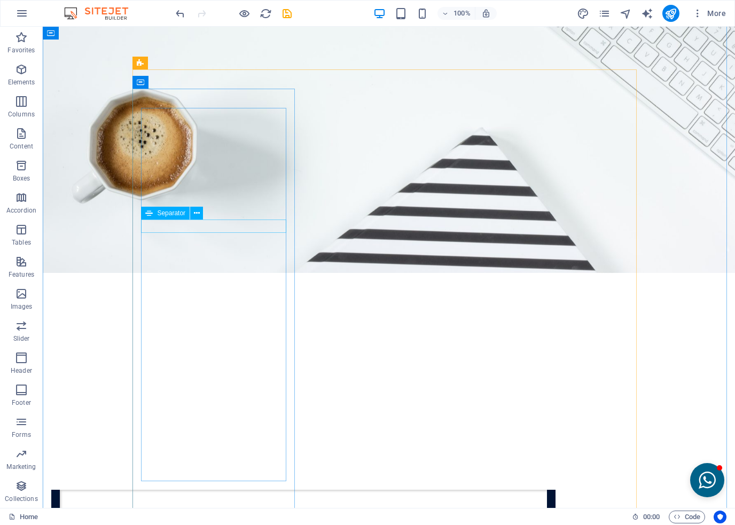
click at [167, 212] on span "Separator" at bounding box center [171, 213] width 28 height 6
click at [196, 214] on icon at bounding box center [197, 213] width 6 height 11
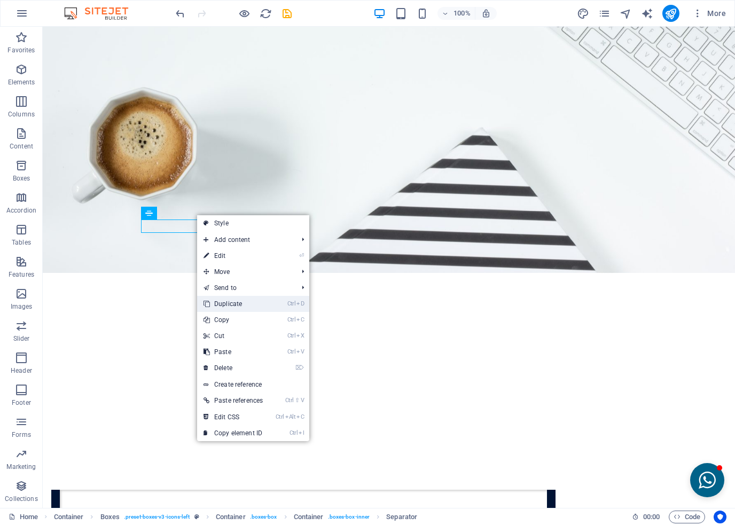
click at [220, 305] on link "Ctrl D Duplicate" at bounding box center [233, 304] width 72 height 16
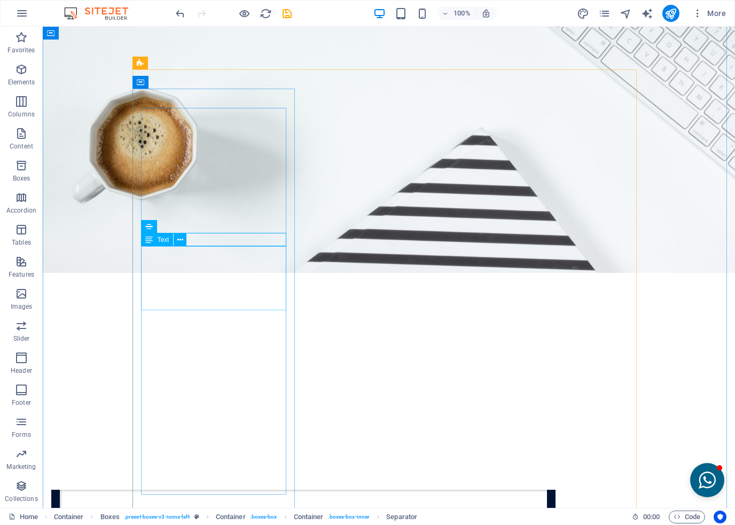
click at [160, 242] on span "Text" at bounding box center [163, 239] width 12 height 6
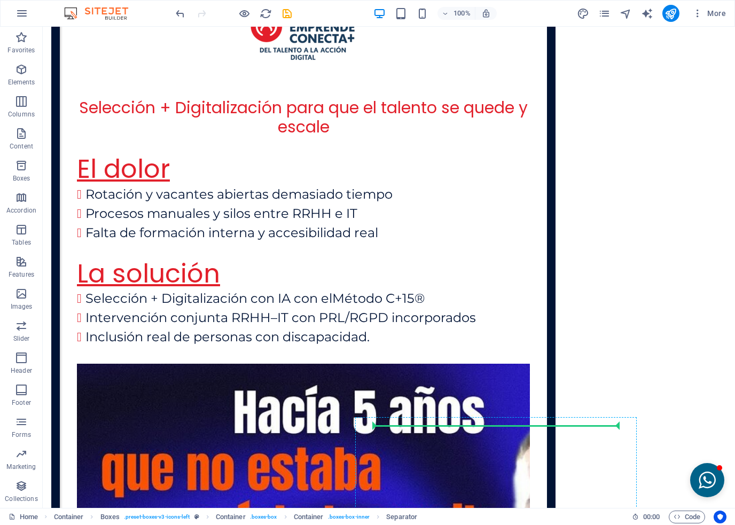
scroll to position [2800, 0]
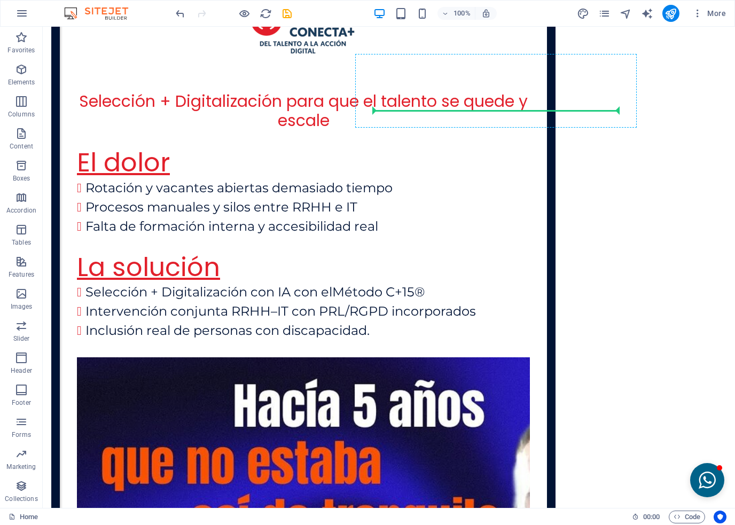
drag, startPoint x: 207, startPoint y: 253, endPoint x: 465, endPoint y: 101, distance: 300.0
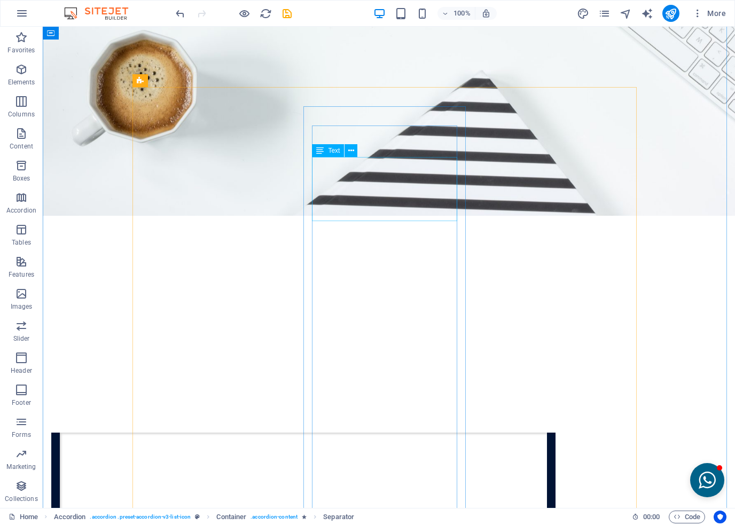
scroll to position [2213, 0]
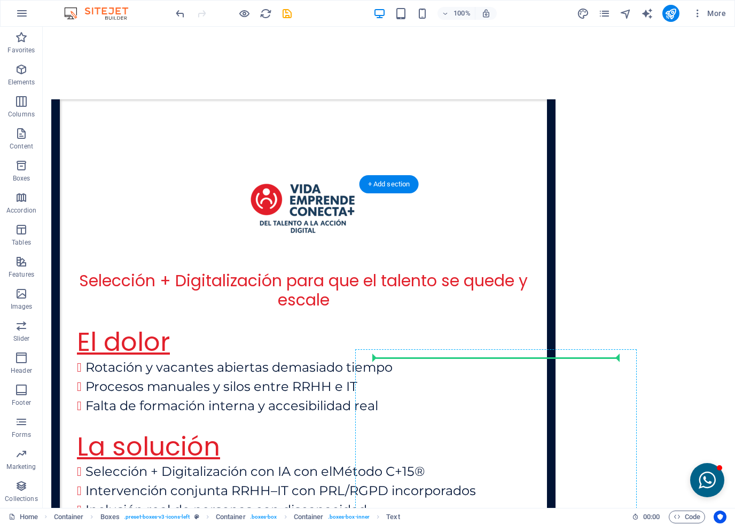
scroll to position [2627, 0]
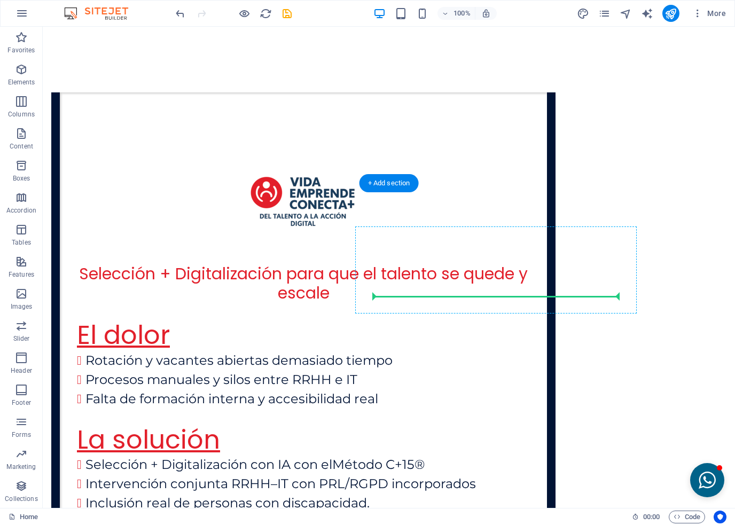
drag, startPoint x: 192, startPoint y: 113, endPoint x: 432, endPoint y: 293, distance: 300.0
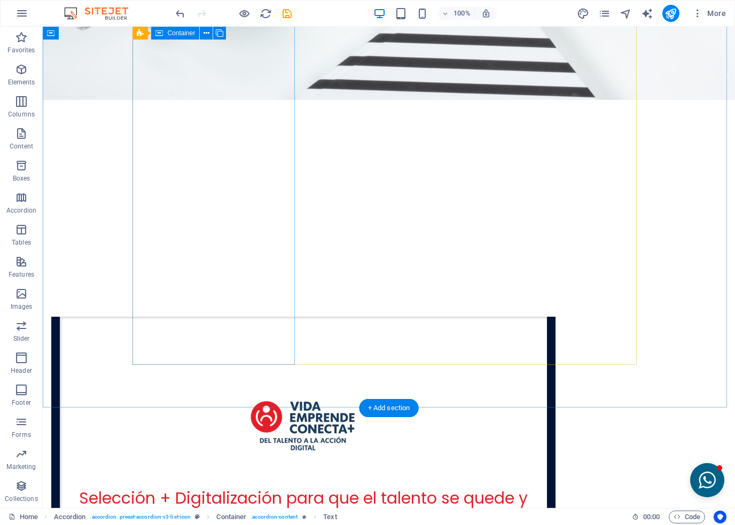
scroll to position [2190, 0]
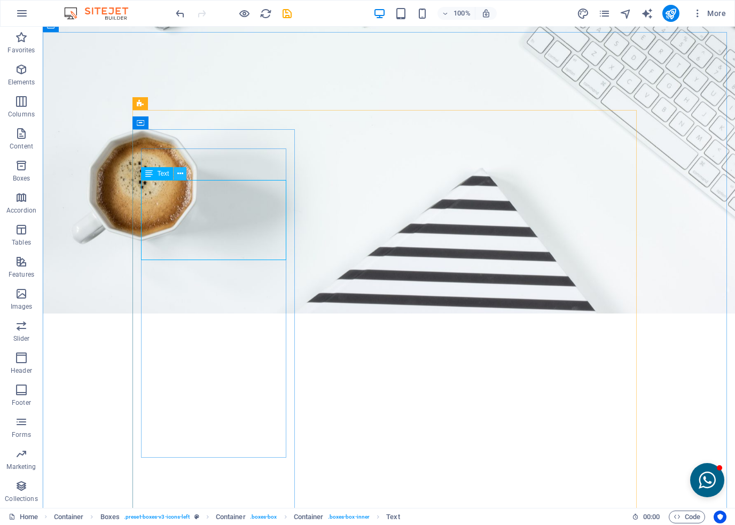
click at [177, 175] on icon at bounding box center [180, 173] width 6 height 11
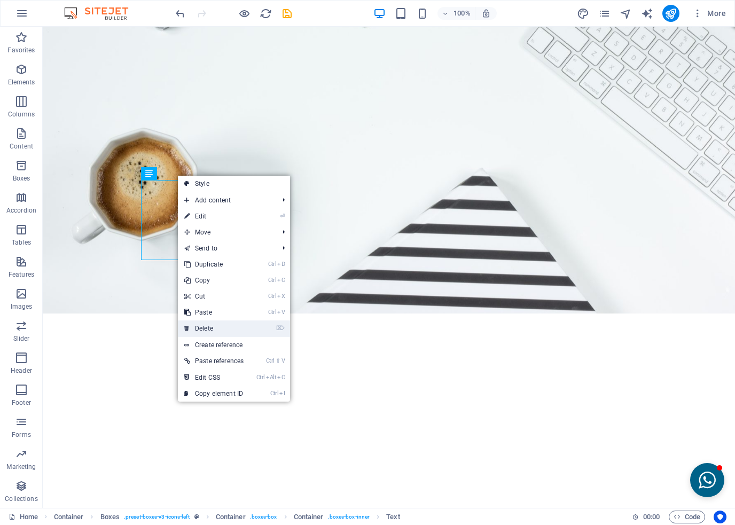
click at [207, 325] on link "⌦ Delete" at bounding box center [214, 328] width 72 height 16
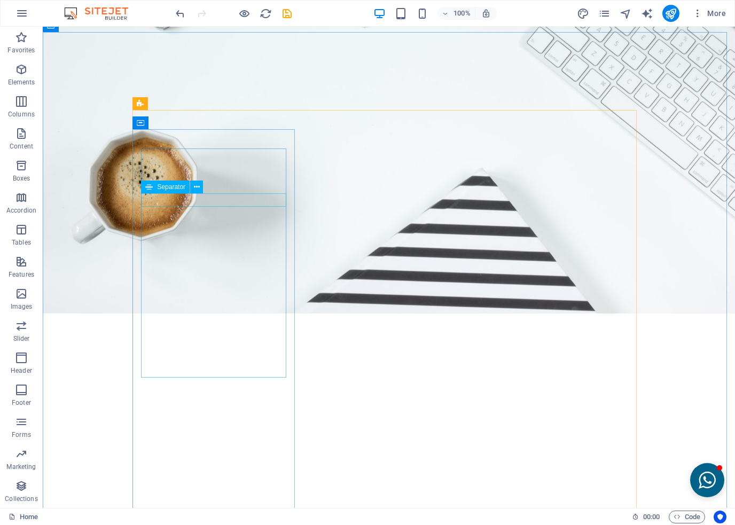
click at [208, 187] on div "Separator" at bounding box center [175, 186] width 69 height 13
drag, startPoint x: 216, startPoint y: 215, endPoint x: 178, endPoint y: 346, distance: 136.8
click at [203, 185] on div "Separator" at bounding box center [175, 186] width 69 height 13
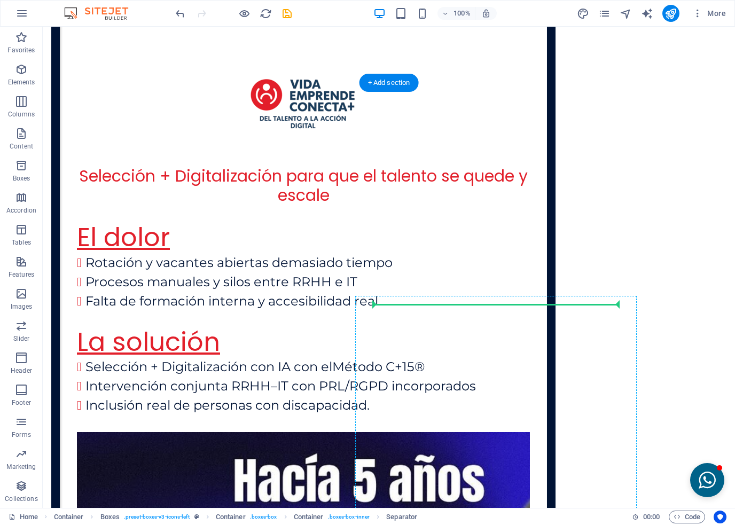
scroll to position [2728, 0]
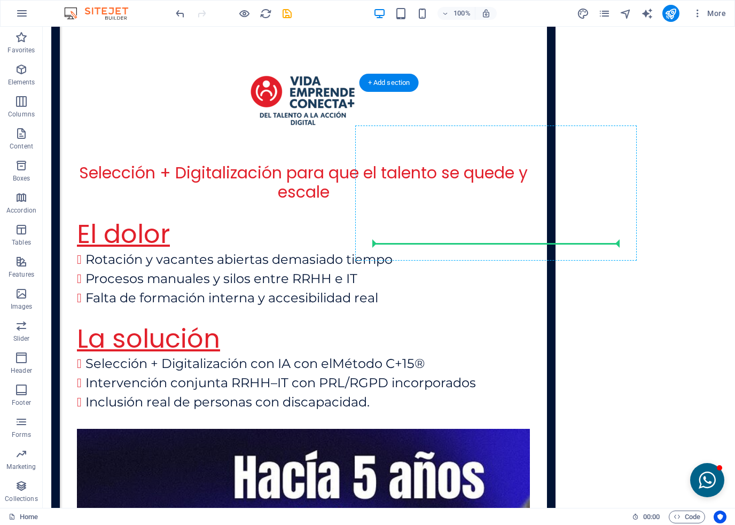
drag, startPoint x: 216, startPoint y: 202, endPoint x: 427, endPoint y: 238, distance: 214.4
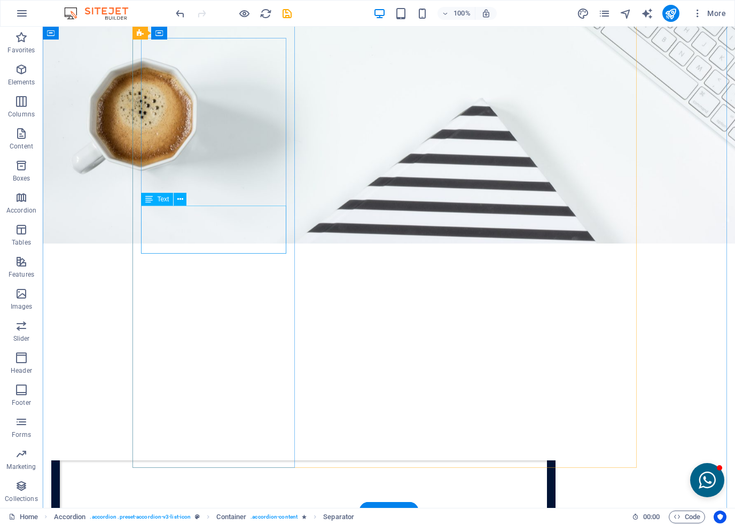
scroll to position [2195, 0]
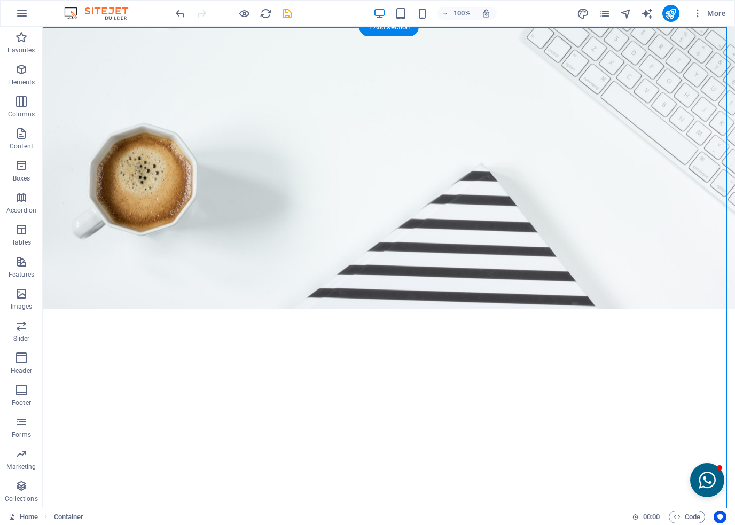
drag, startPoint x: 177, startPoint y: 208, endPoint x: 198, endPoint y: 241, distance: 38.8
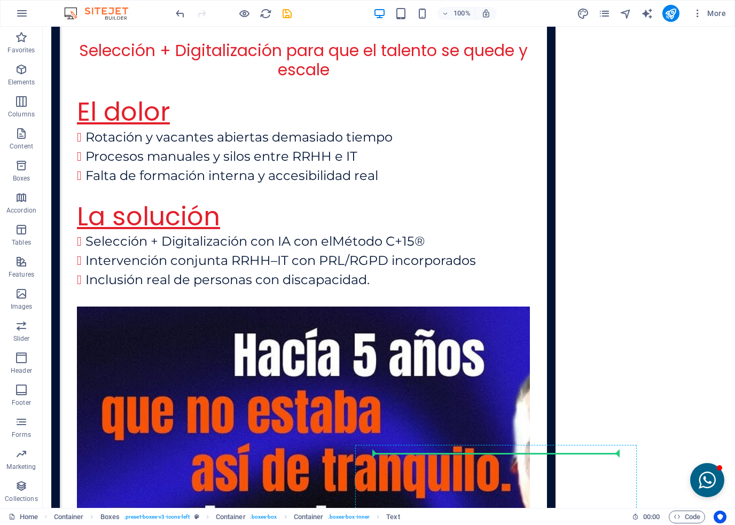
scroll to position [2854, 0]
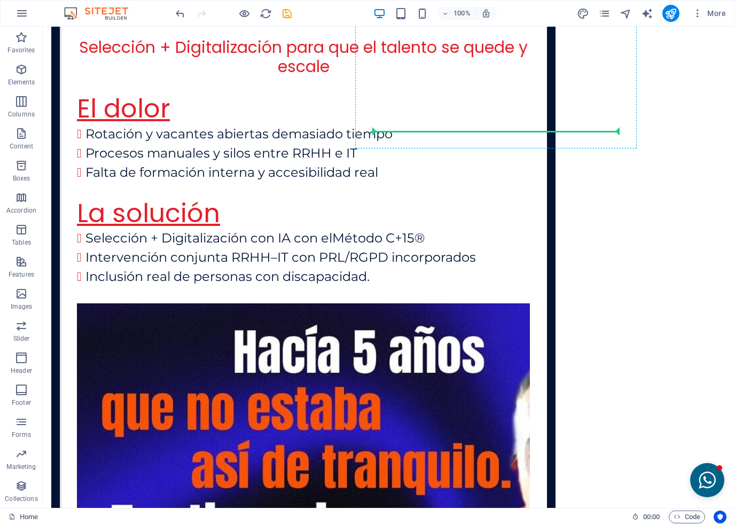
drag, startPoint x: 201, startPoint y: 210, endPoint x: 434, endPoint y: 129, distance: 247.0
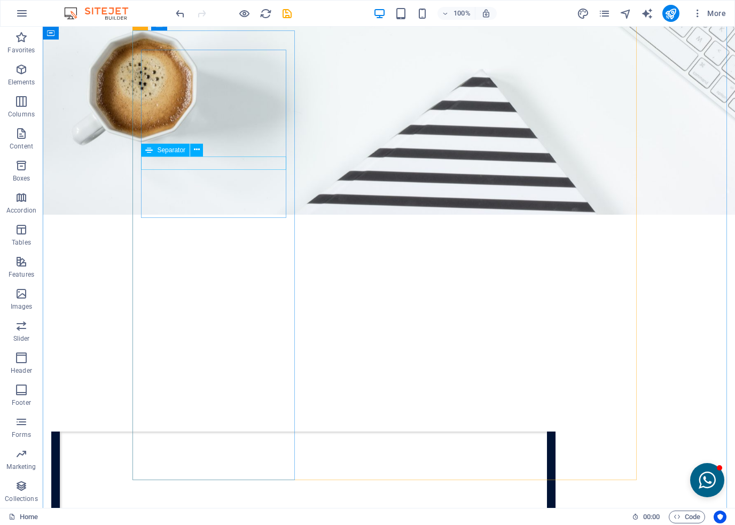
scroll to position [2267, 0]
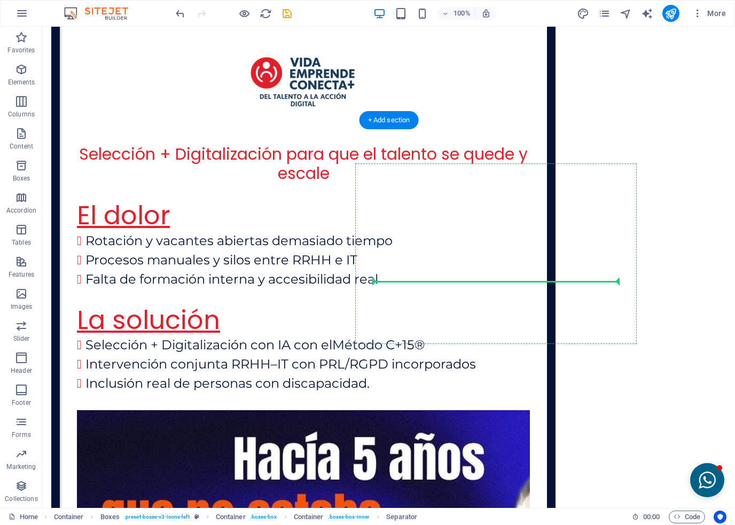
scroll to position [2750, 0]
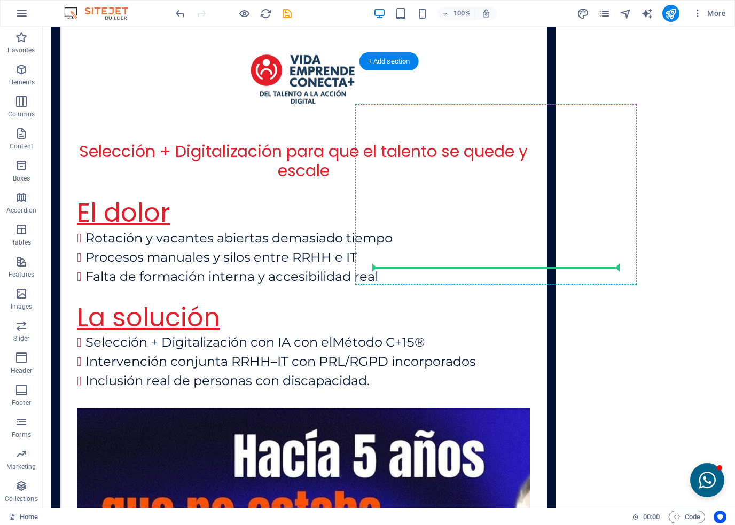
drag, startPoint x: 203, startPoint y: 137, endPoint x: 433, endPoint y: 266, distance: 264.6
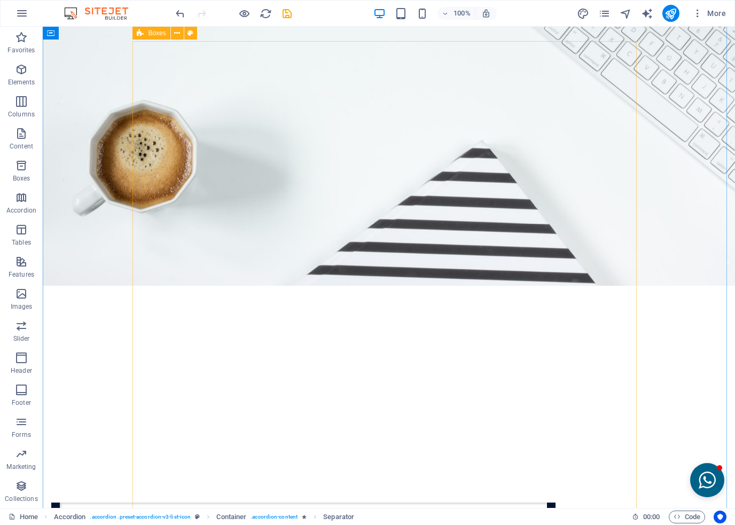
scroll to position [2216, 0]
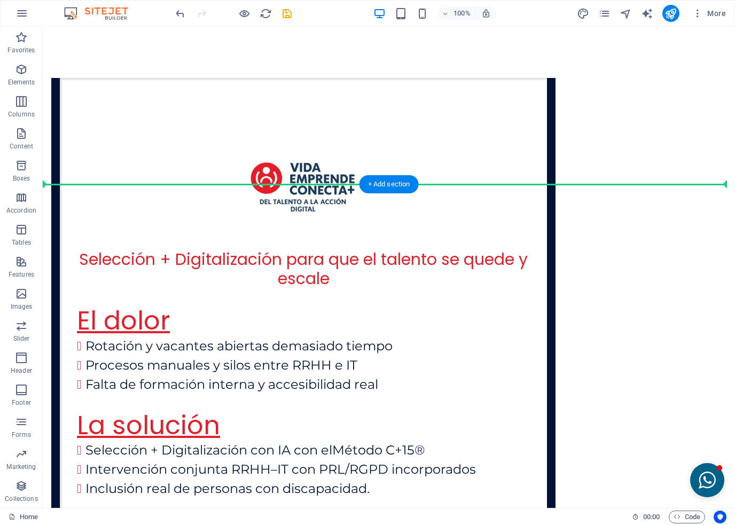
scroll to position [2644, 0]
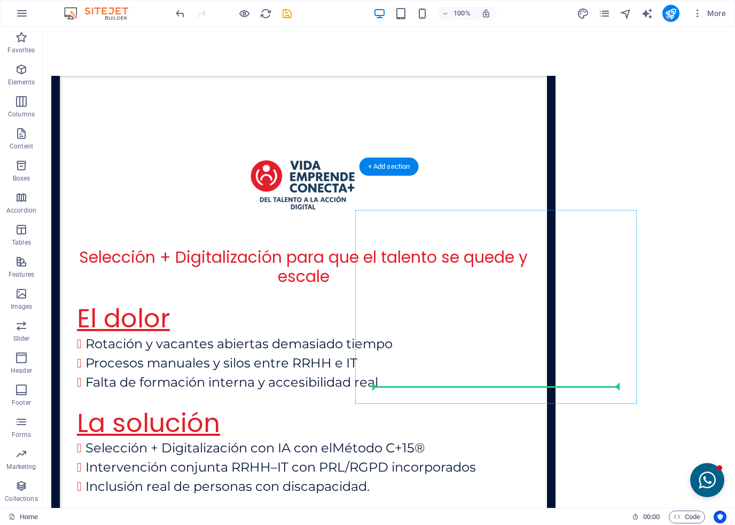
drag, startPoint x: 201, startPoint y: 187, endPoint x: 446, endPoint y: 384, distance: 314.8
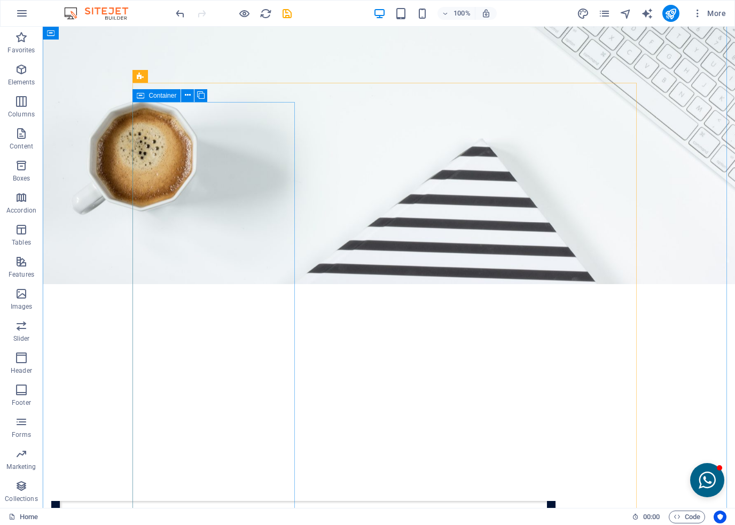
scroll to position [2217, 0]
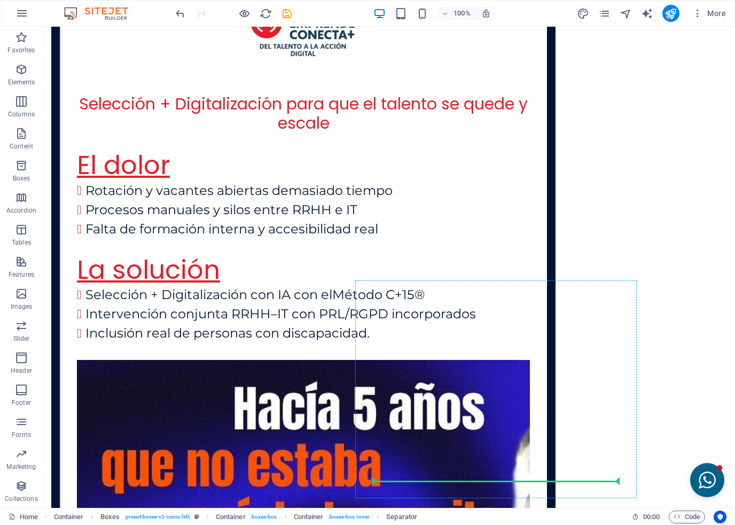
scroll to position [2835, 0]
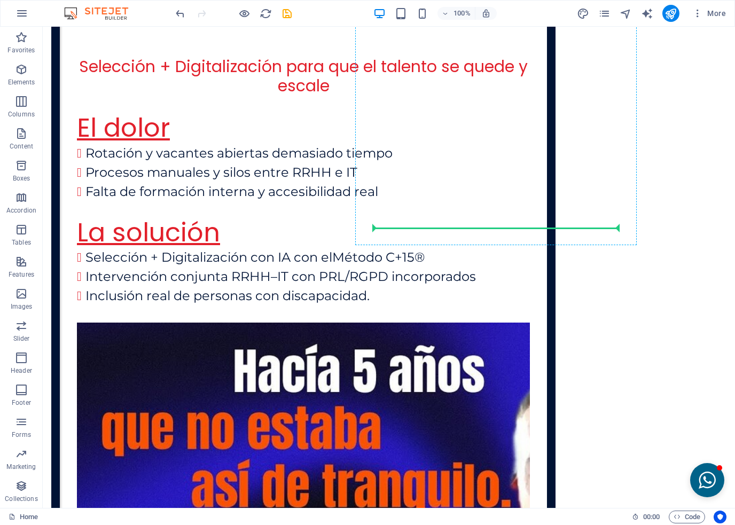
drag, startPoint x: 214, startPoint y: 186, endPoint x: 468, endPoint y: 224, distance: 256.8
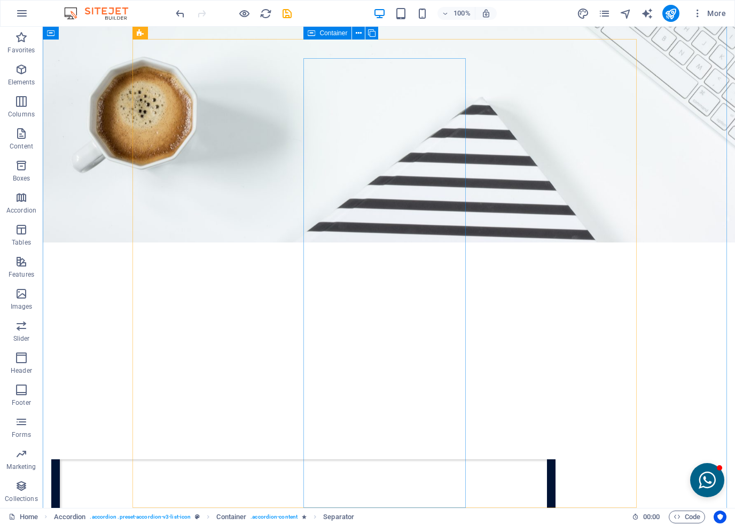
scroll to position [2194, 0]
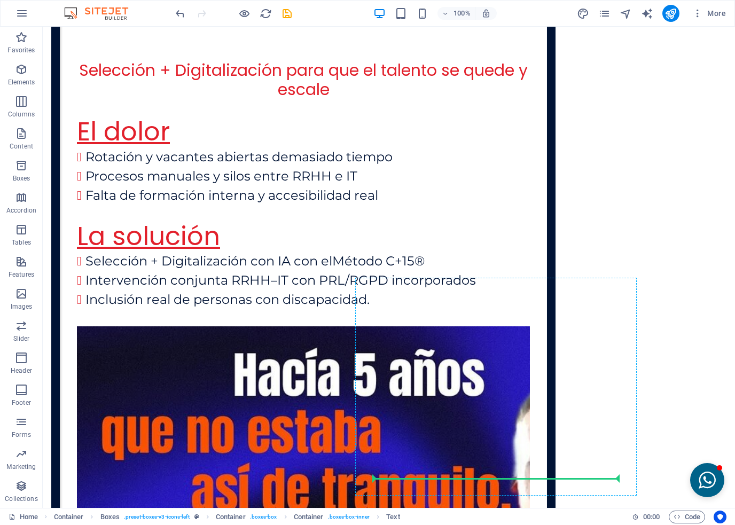
scroll to position [2852, 0]
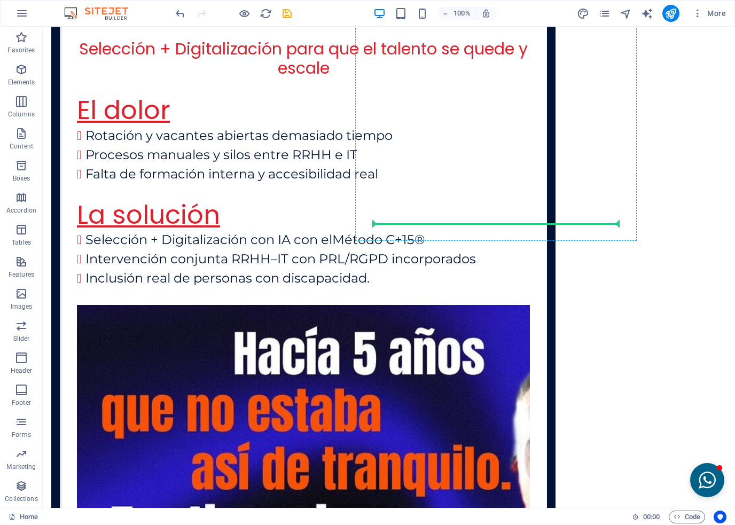
drag, startPoint x: 200, startPoint y: 209, endPoint x: 482, endPoint y: 222, distance: 282.1
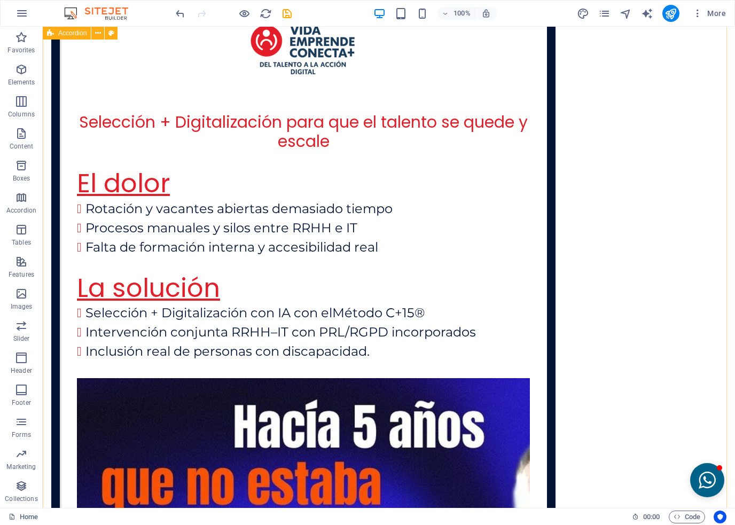
scroll to position [2692, 0]
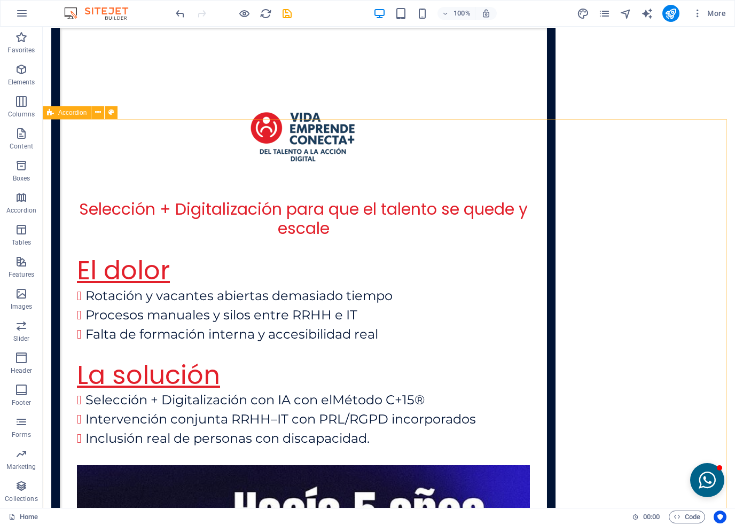
click at [66, 115] on span "Accordion" at bounding box center [72, 112] width 28 height 6
select select "rem"
select select "preset-accordion-v3-list-icon"
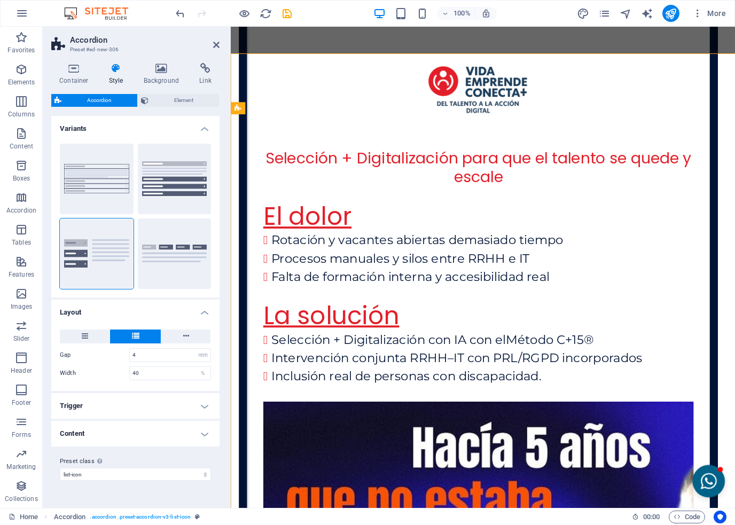
scroll to position [2756, 0]
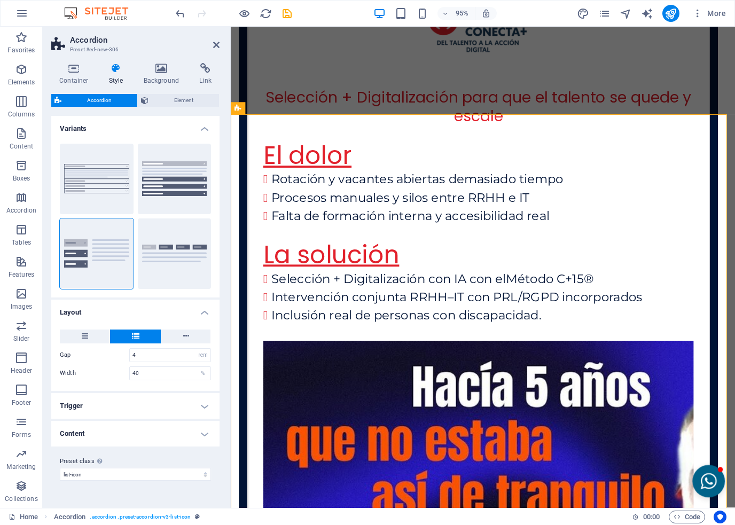
click at [120, 441] on h4 "Content" at bounding box center [135, 434] width 168 height 26
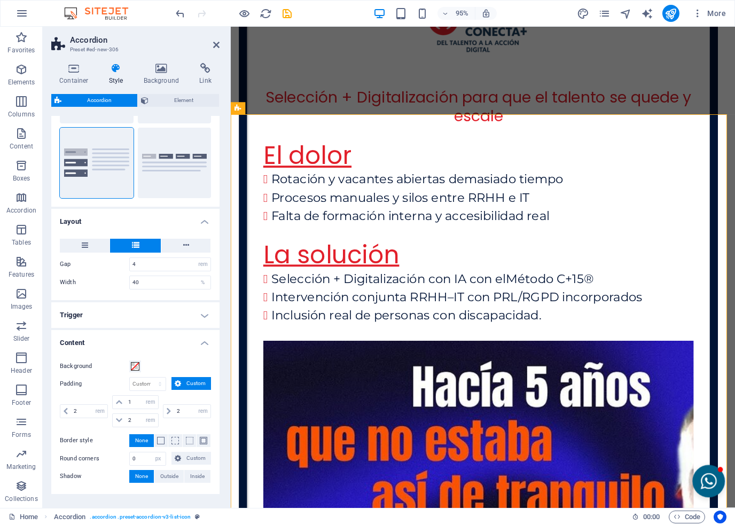
scroll to position [107, 0]
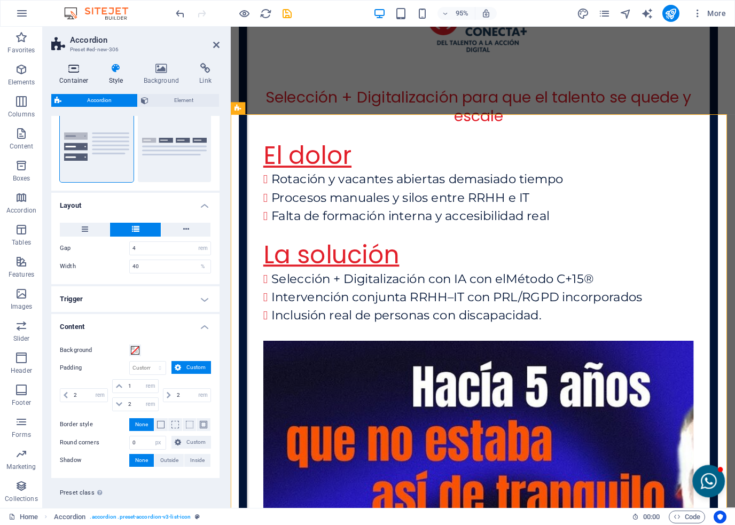
click at [72, 68] on icon at bounding box center [73, 68] width 45 height 11
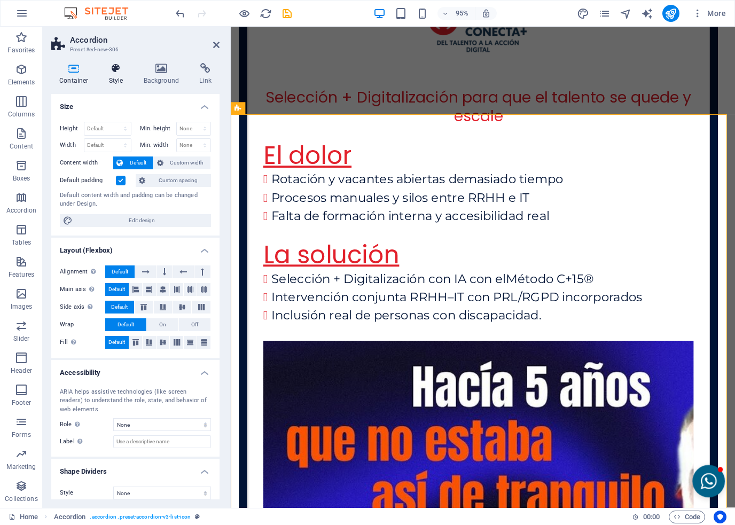
click at [124, 78] on h4 "Style" at bounding box center [118, 74] width 35 height 22
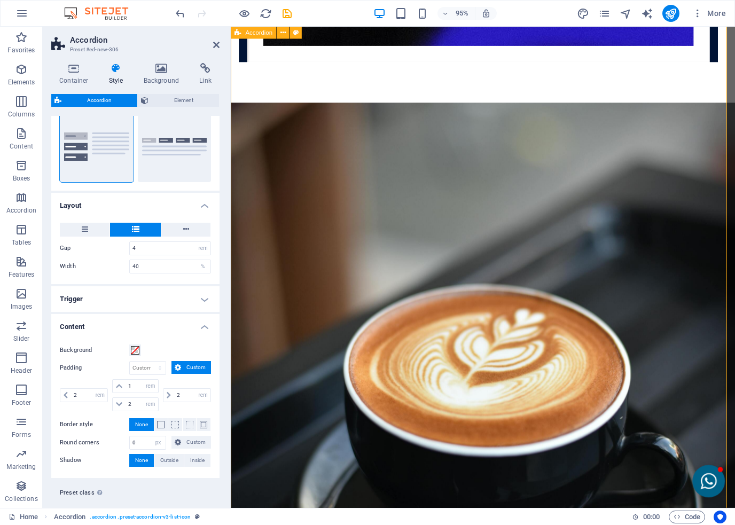
scroll to position [3450, 0]
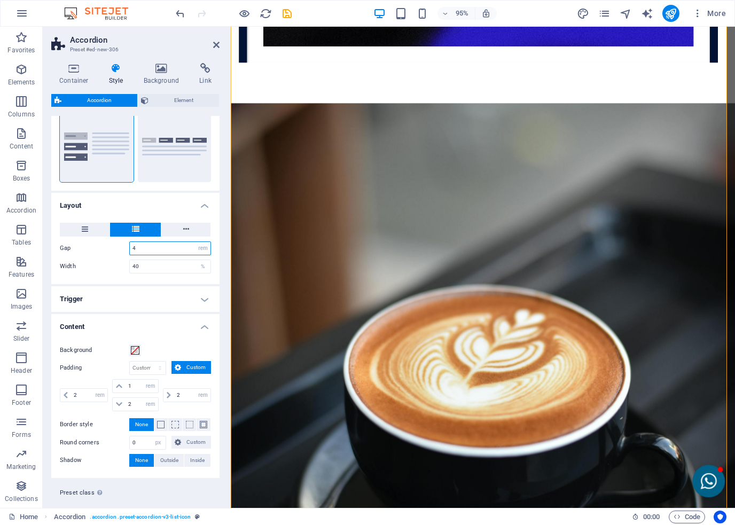
click at [146, 251] on input "4" at bounding box center [170, 248] width 81 height 13
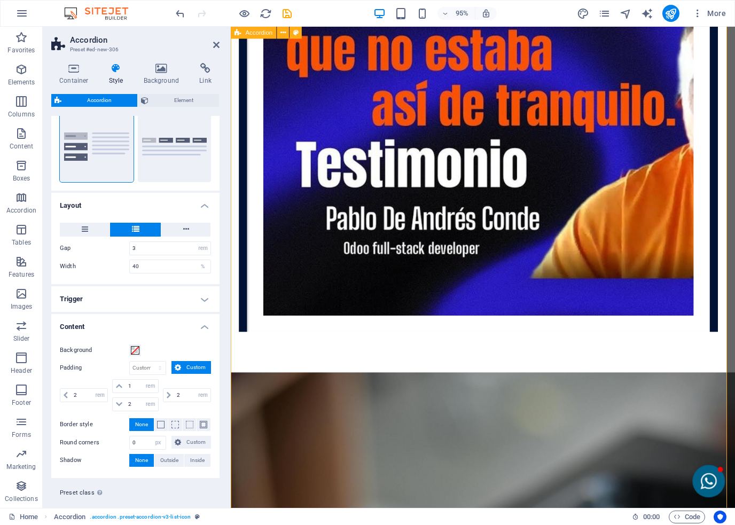
scroll to position [3380, 0]
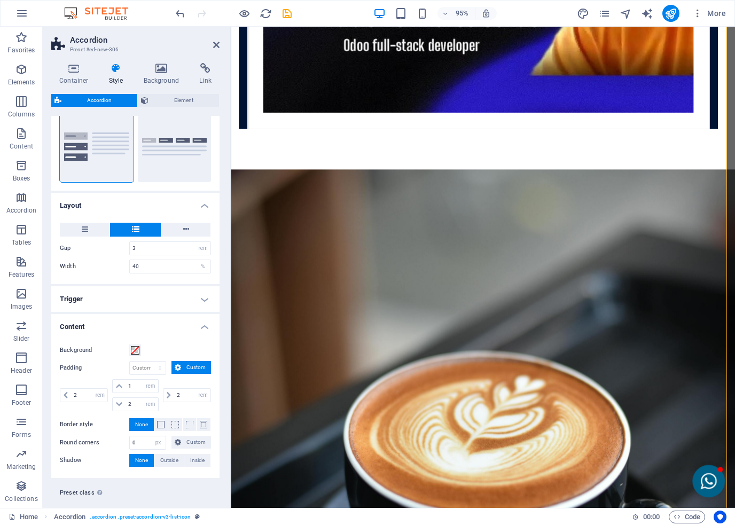
click at [99, 304] on h4 "Trigger" at bounding box center [135, 299] width 168 height 26
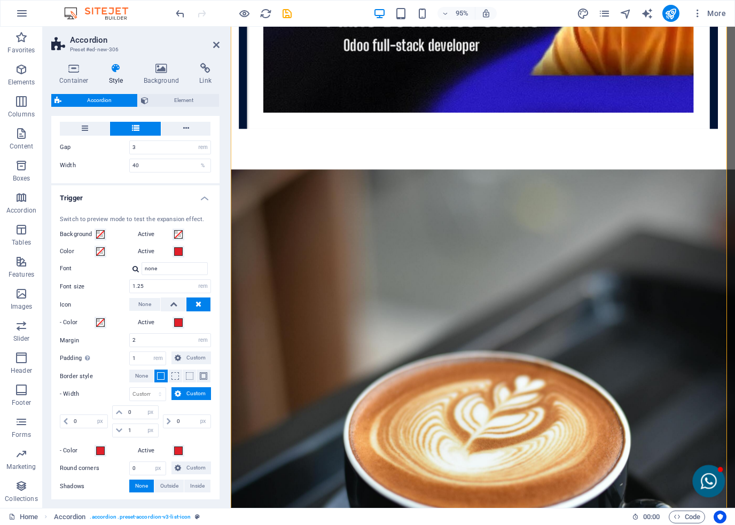
scroll to position [267, 0]
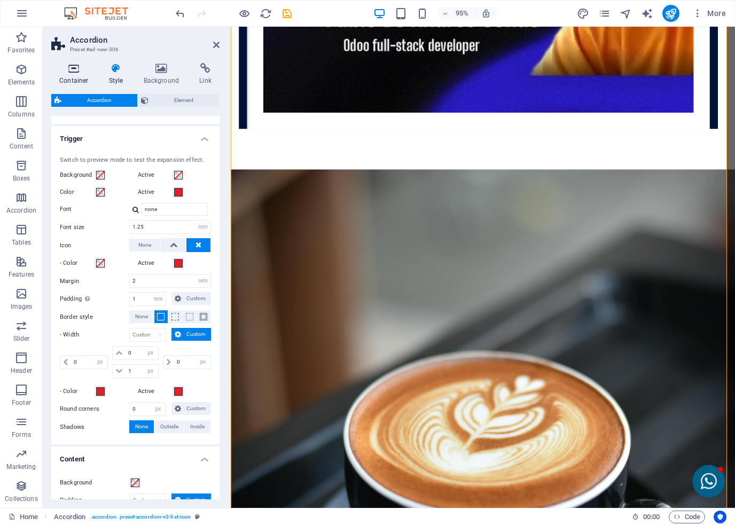
click at [78, 78] on h4 "Container" at bounding box center [76, 74] width 50 height 22
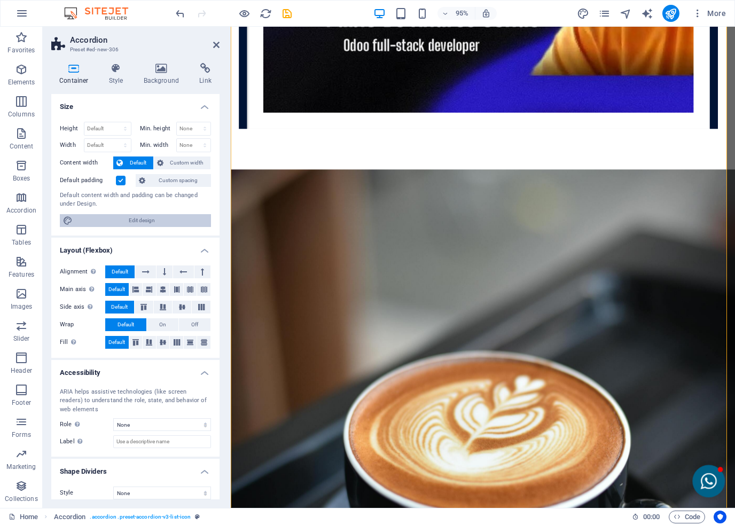
scroll to position [7, 0]
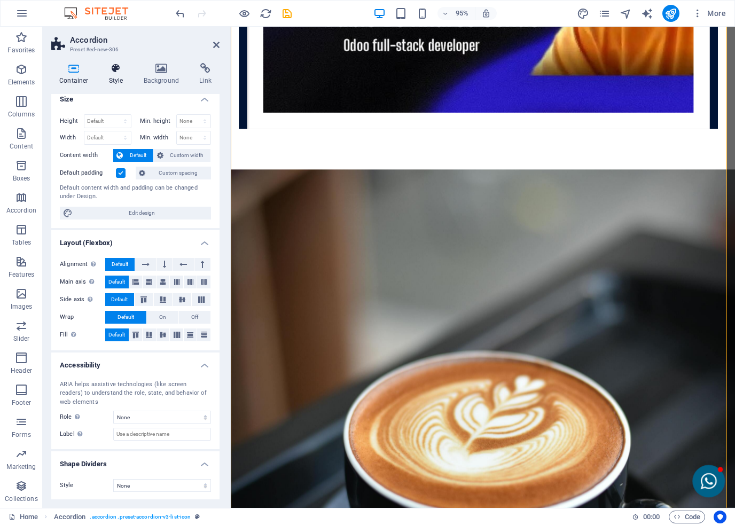
click at [122, 80] on h4 "Style" at bounding box center [118, 74] width 35 height 22
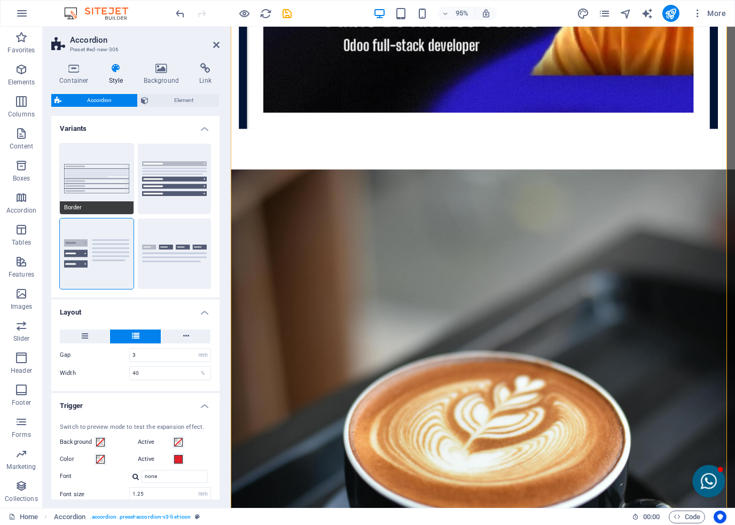
scroll to position [107, 0]
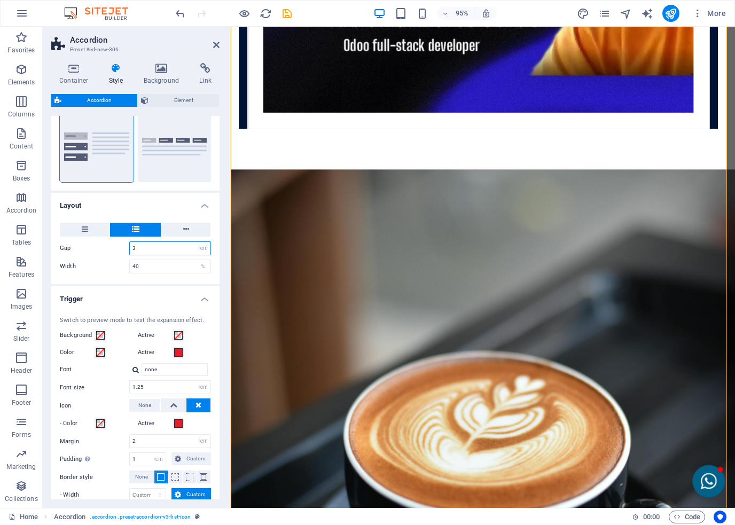
click at [139, 249] on input "3" at bounding box center [170, 248] width 81 height 13
type input "4"
click at [100, 264] on label "Width" at bounding box center [94, 266] width 69 height 6
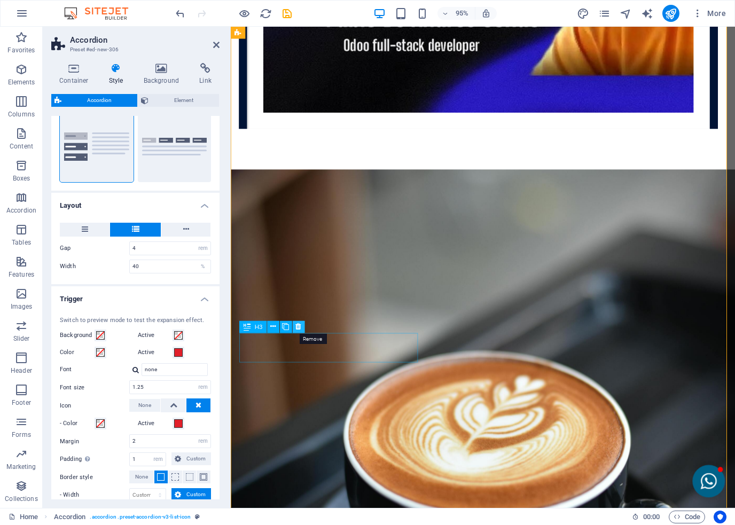
click at [296, 328] on icon at bounding box center [298, 326] width 5 height 11
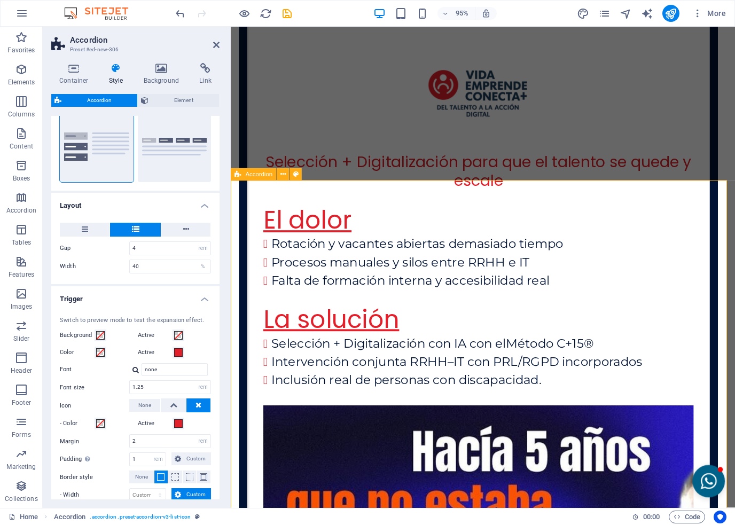
scroll to position [2686, 0]
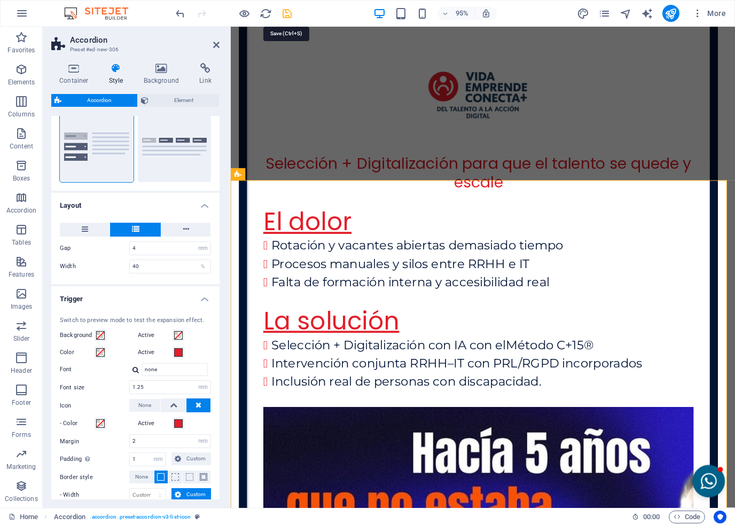
click at [288, 9] on icon "save" at bounding box center [287, 13] width 12 height 12
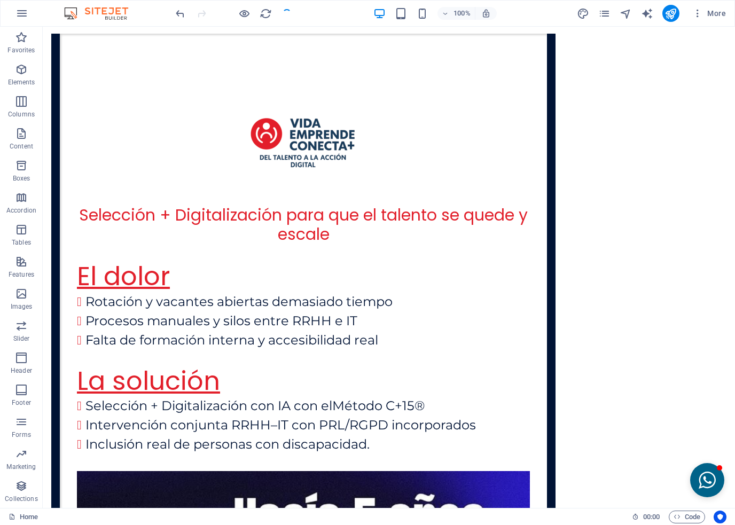
scroll to position [2622, 0]
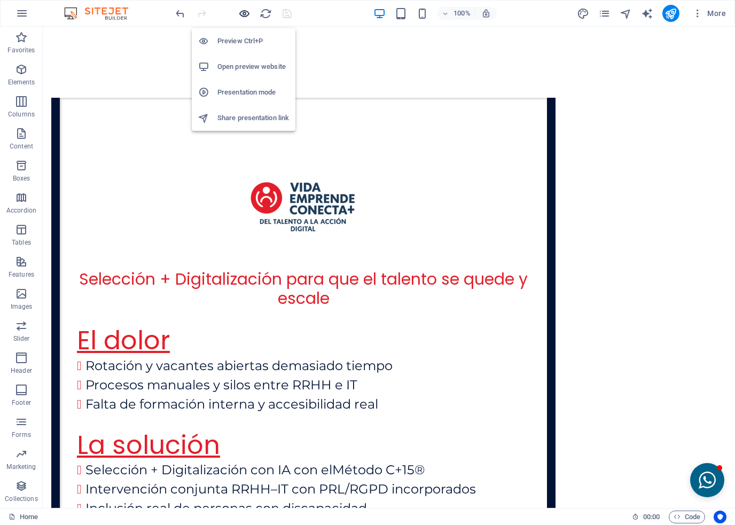
click at [246, 12] on icon "button" at bounding box center [244, 13] width 12 height 12
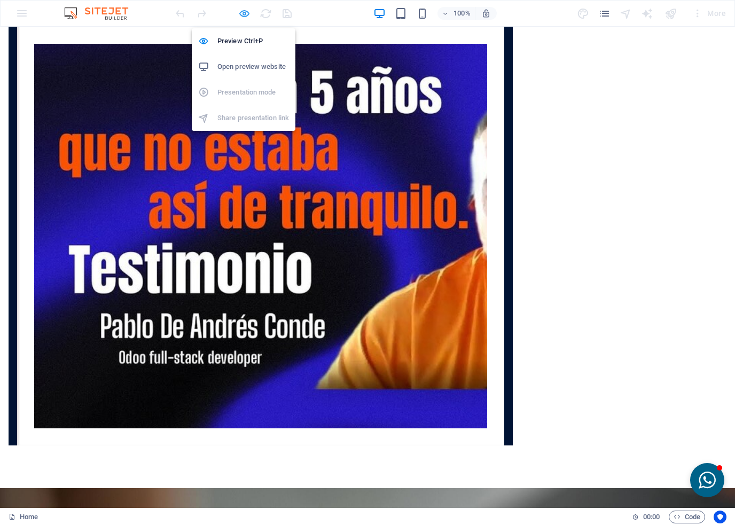
scroll to position [2466, 0]
